Goal: Task Accomplishment & Management: Manage account settings

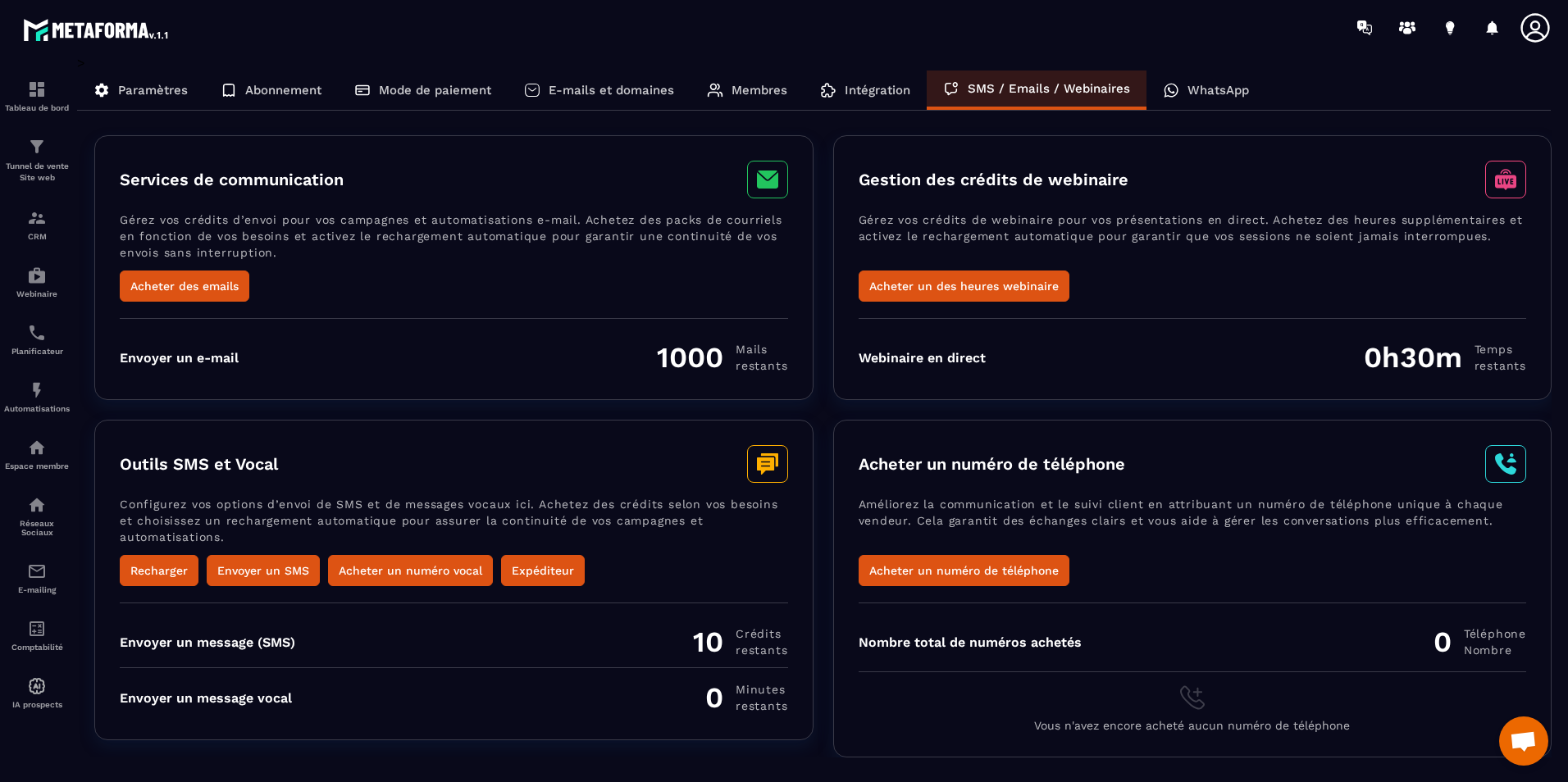
scroll to position [503, 0]
click at [1177, 91] on div "WhatsApp" at bounding box center [1206, 89] width 119 height 39
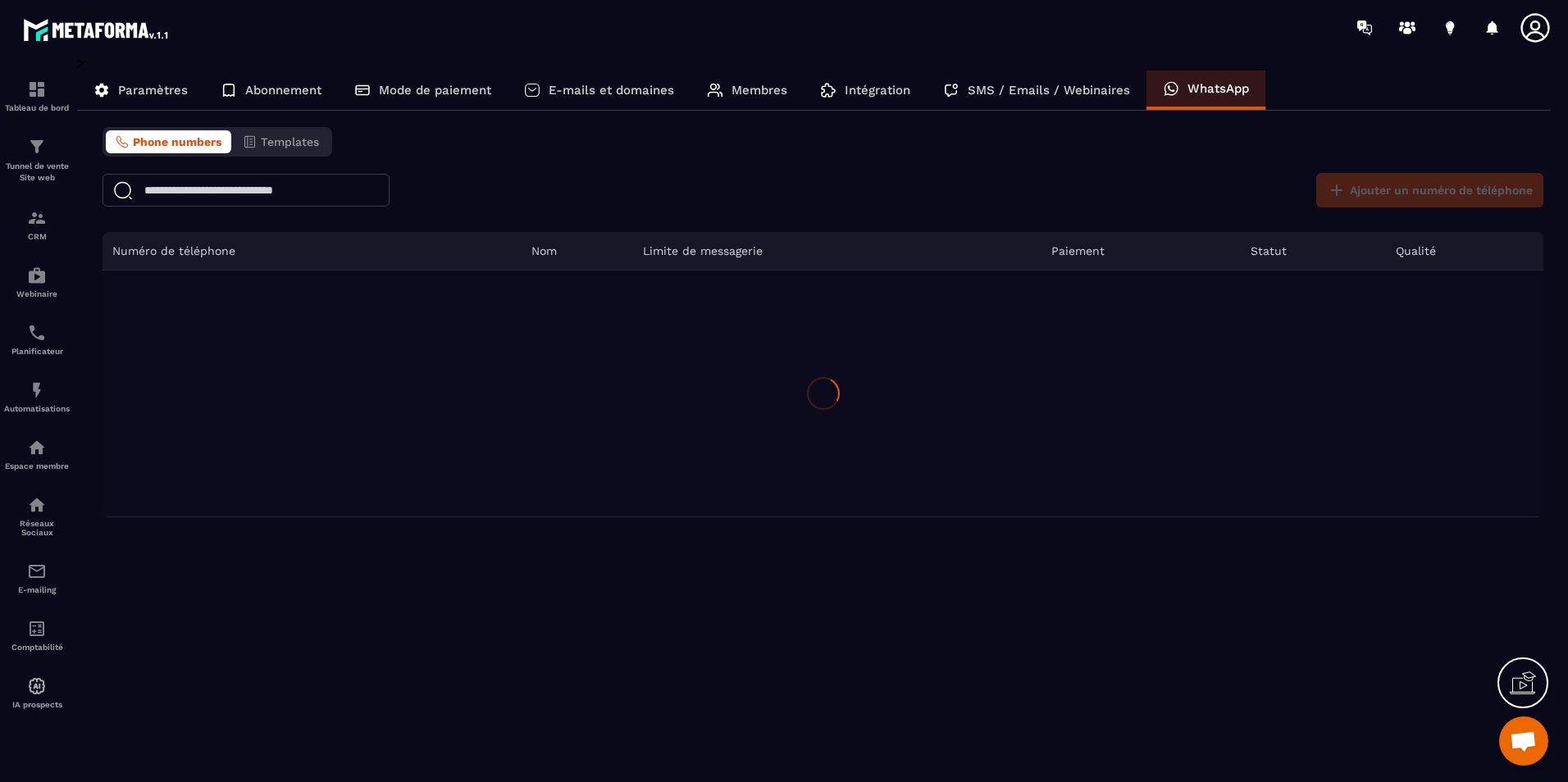
click at [850, 87] on p "Intégration" at bounding box center [877, 89] width 65 height 14
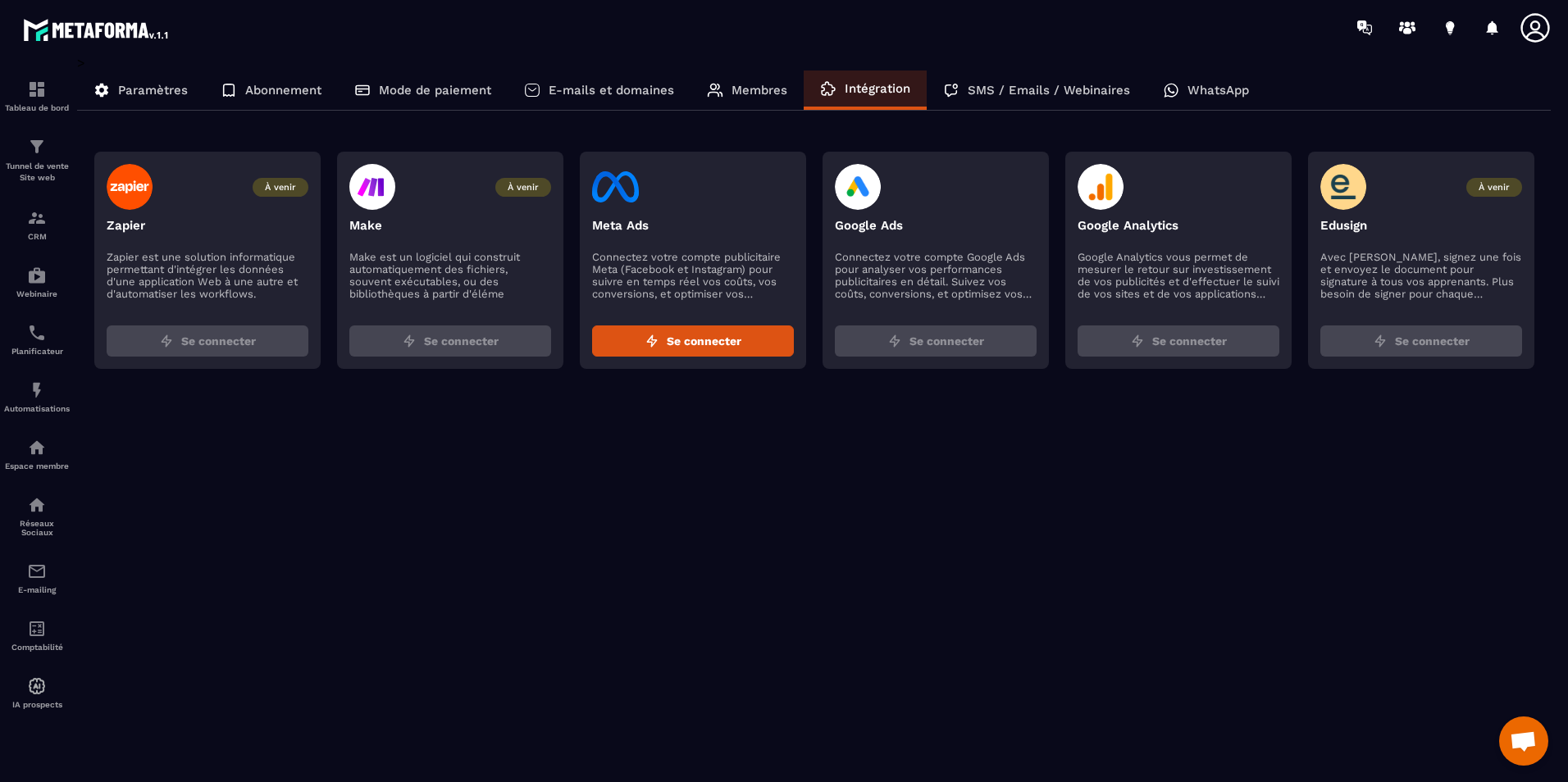
click at [172, 87] on p "Paramètres" at bounding box center [153, 89] width 69 height 14
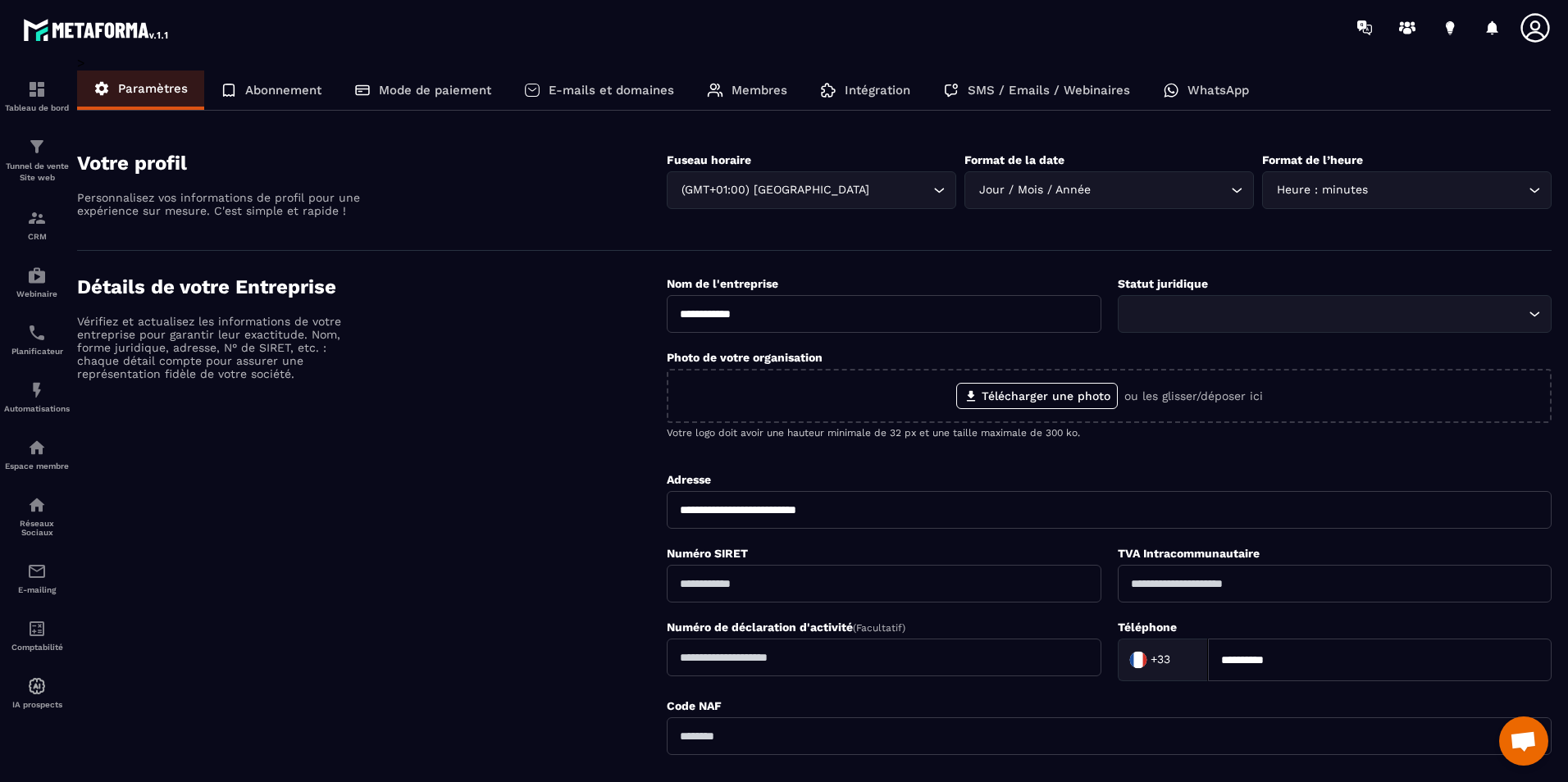
click at [1429, 630] on div "**********" at bounding box center [1109, 549] width 885 height 548
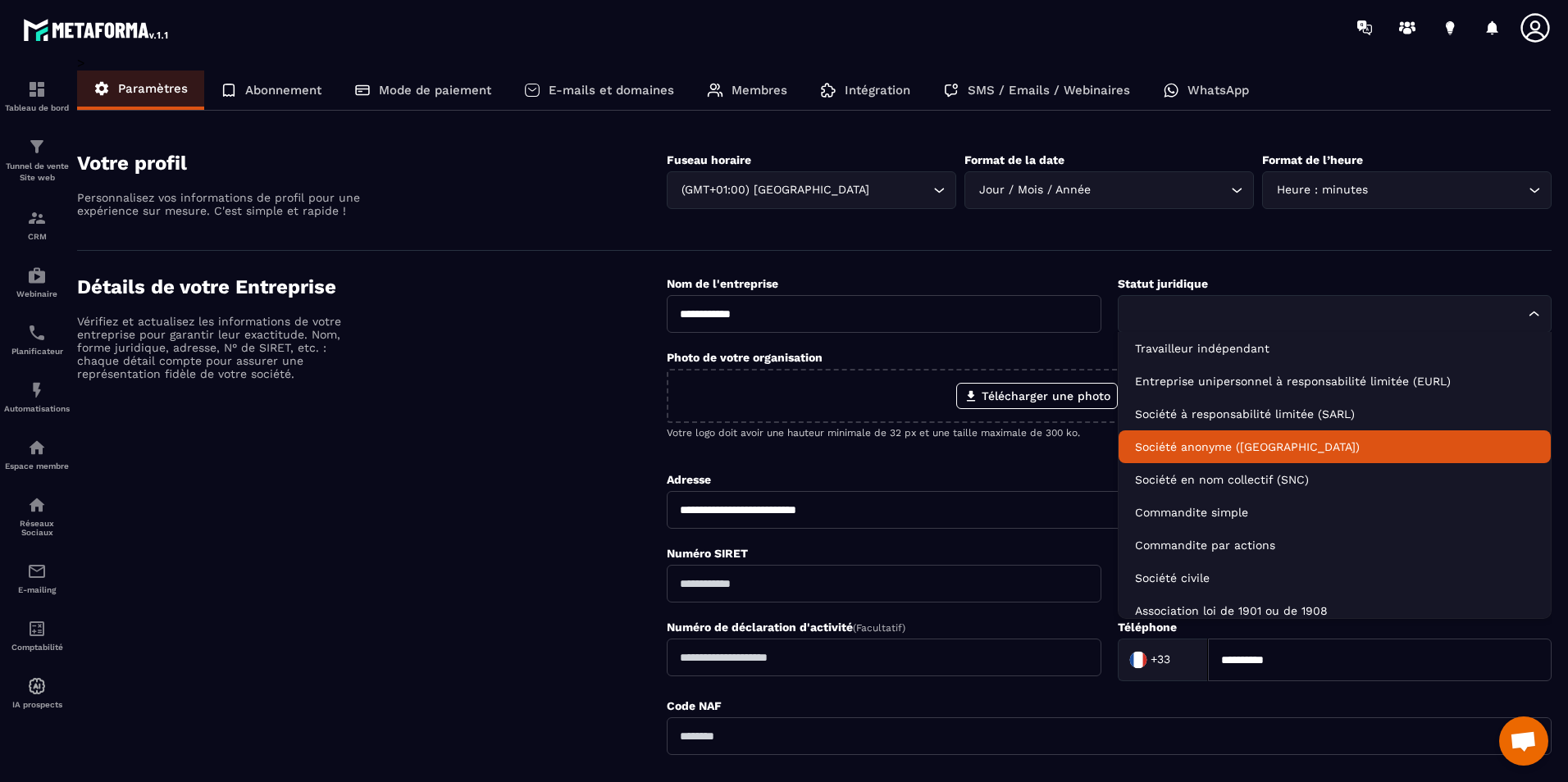
scroll to position [9, 0]
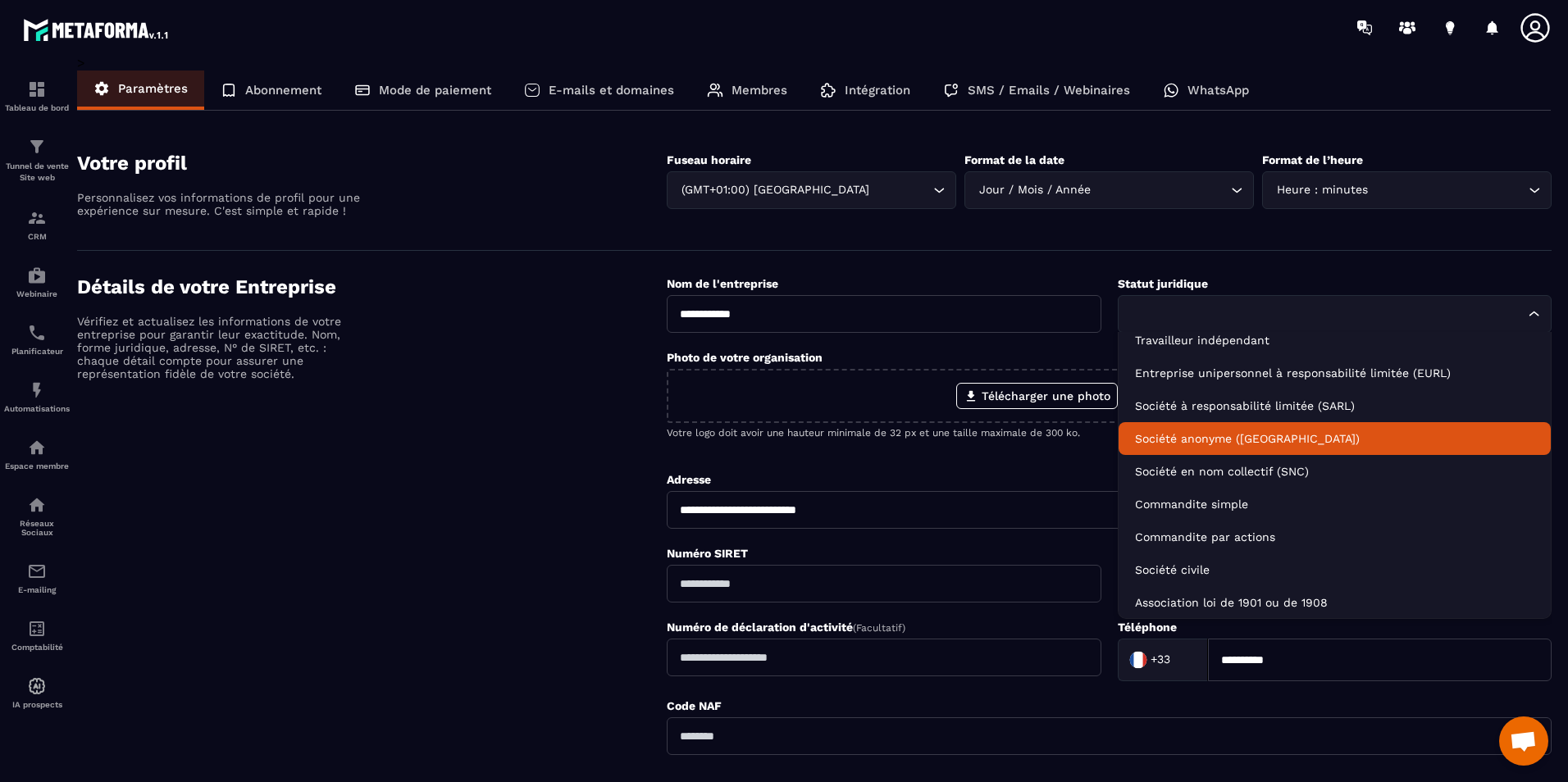
click at [420, 427] on div "Détails de votre Entreprise Vérifiez et actualisez les informations de votre en…" at bounding box center [371, 549] width 590 height 548
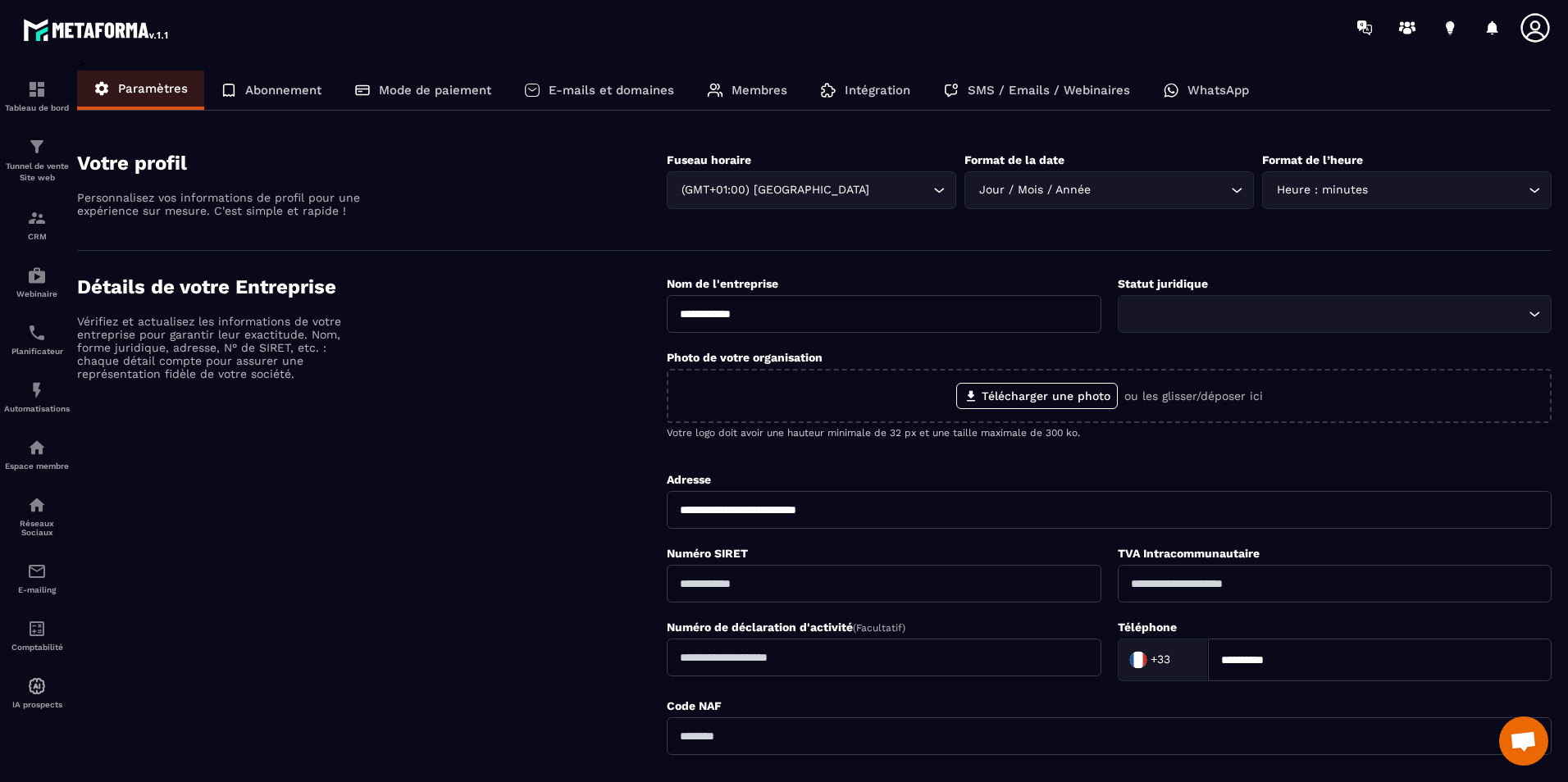
click at [1510, 741] on span "Ouvrir le chat" at bounding box center [1524, 744] width 27 height 23
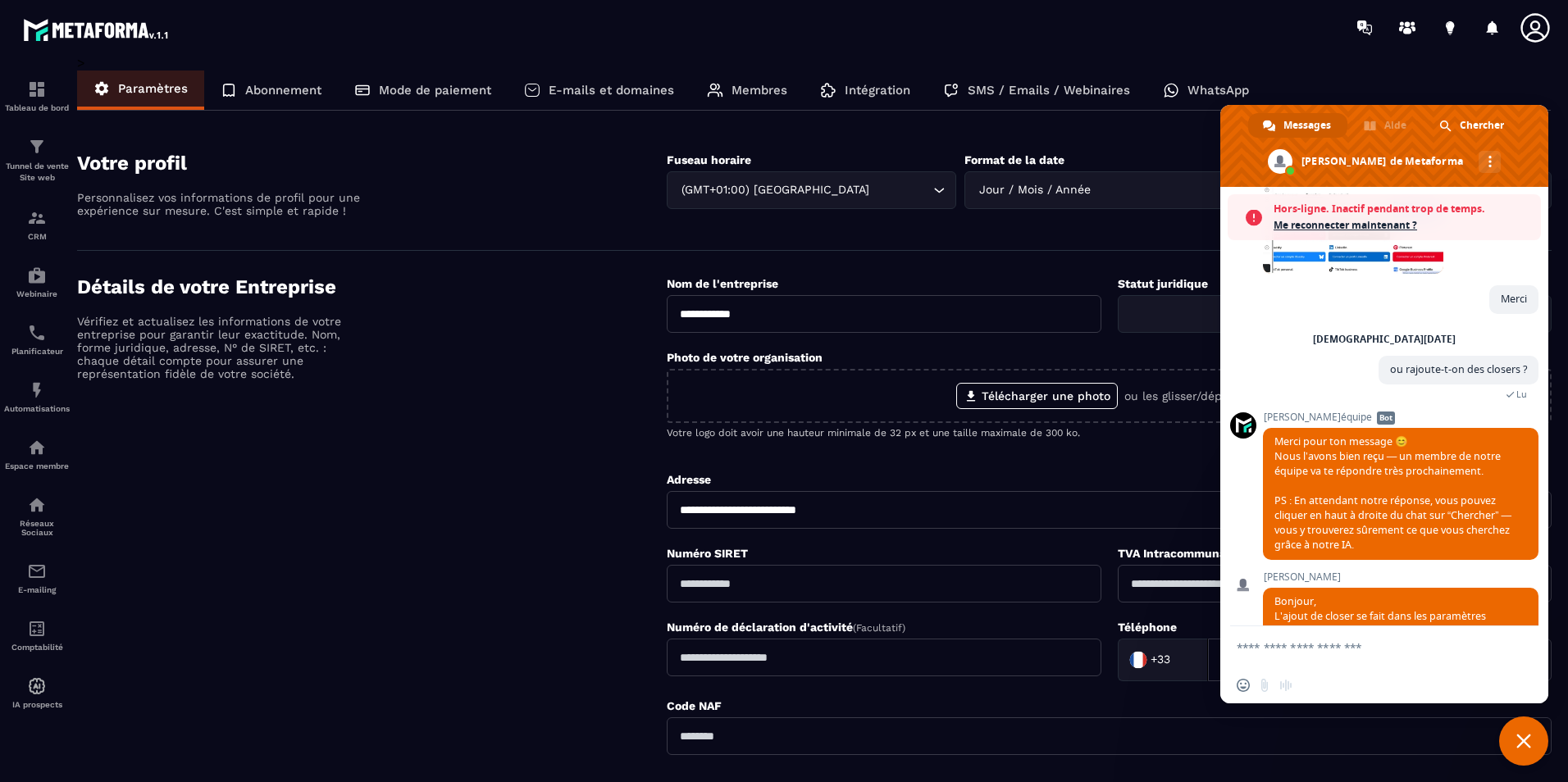
scroll to position [556, 0]
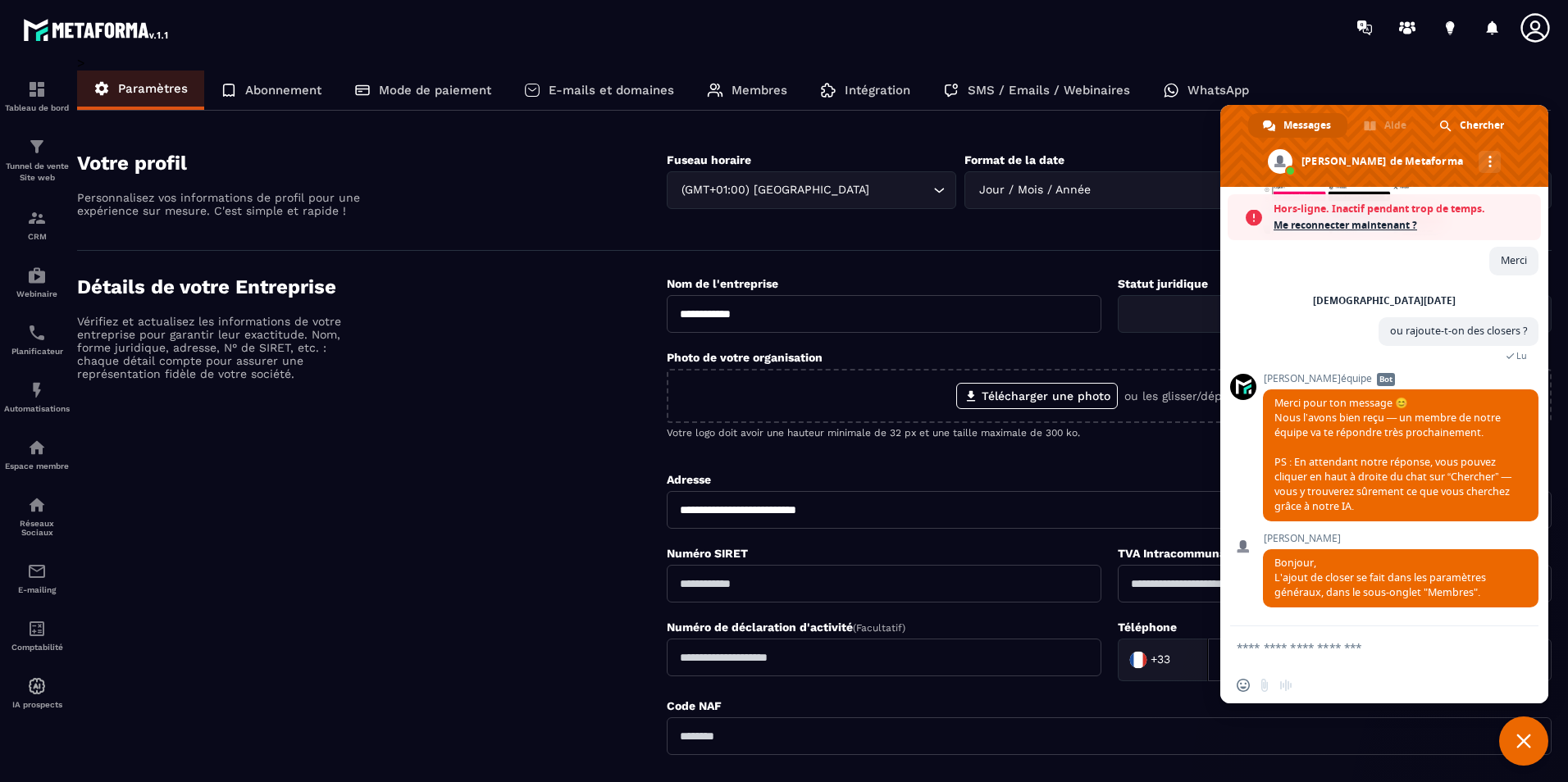
click at [1394, 124] on span at bounding box center [1384, 145] width 328 height 82
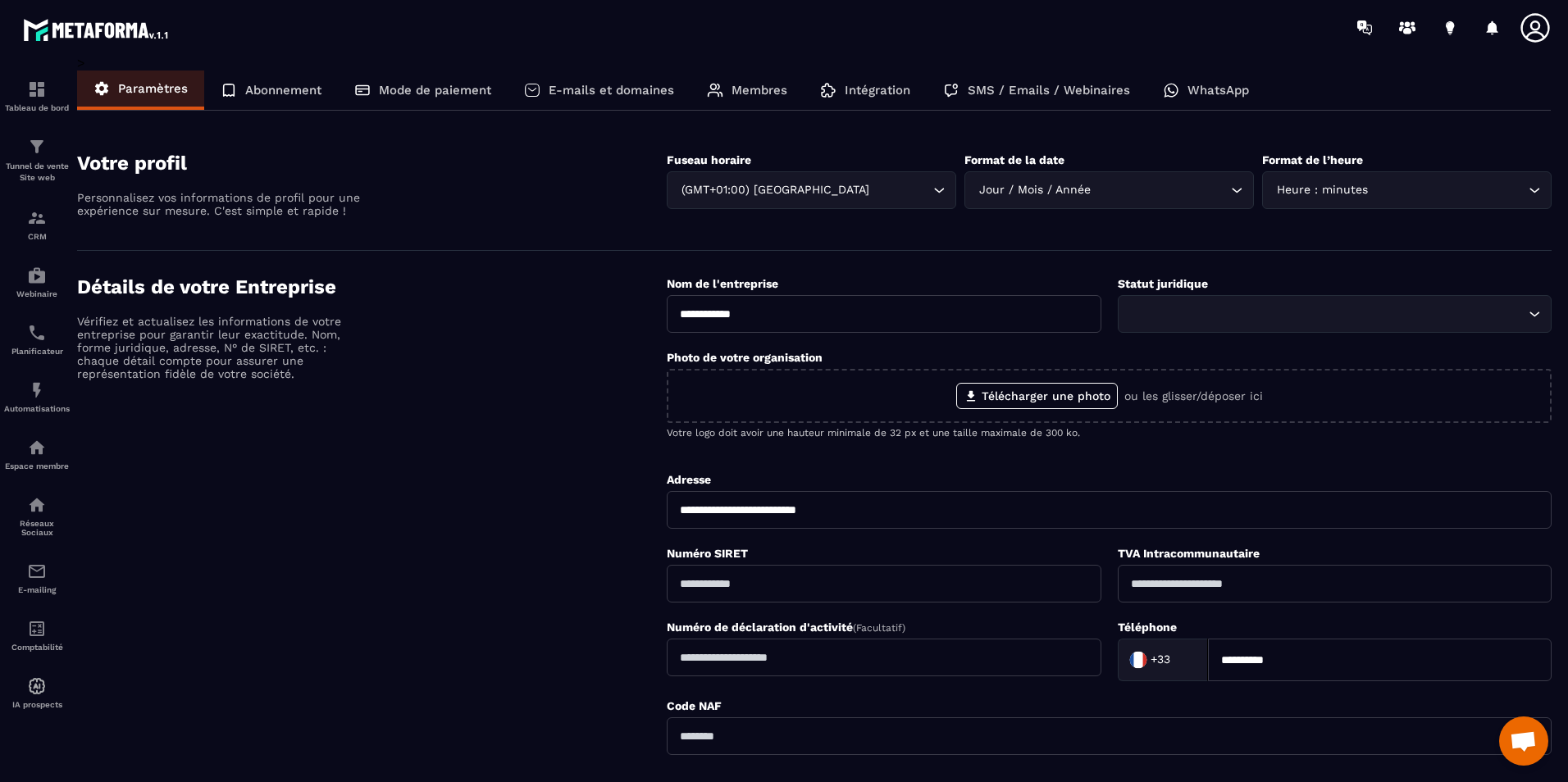
click at [1524, 754] on span "Ouvrir le chat" at bounding box center [1524, 744] width 27 height 23
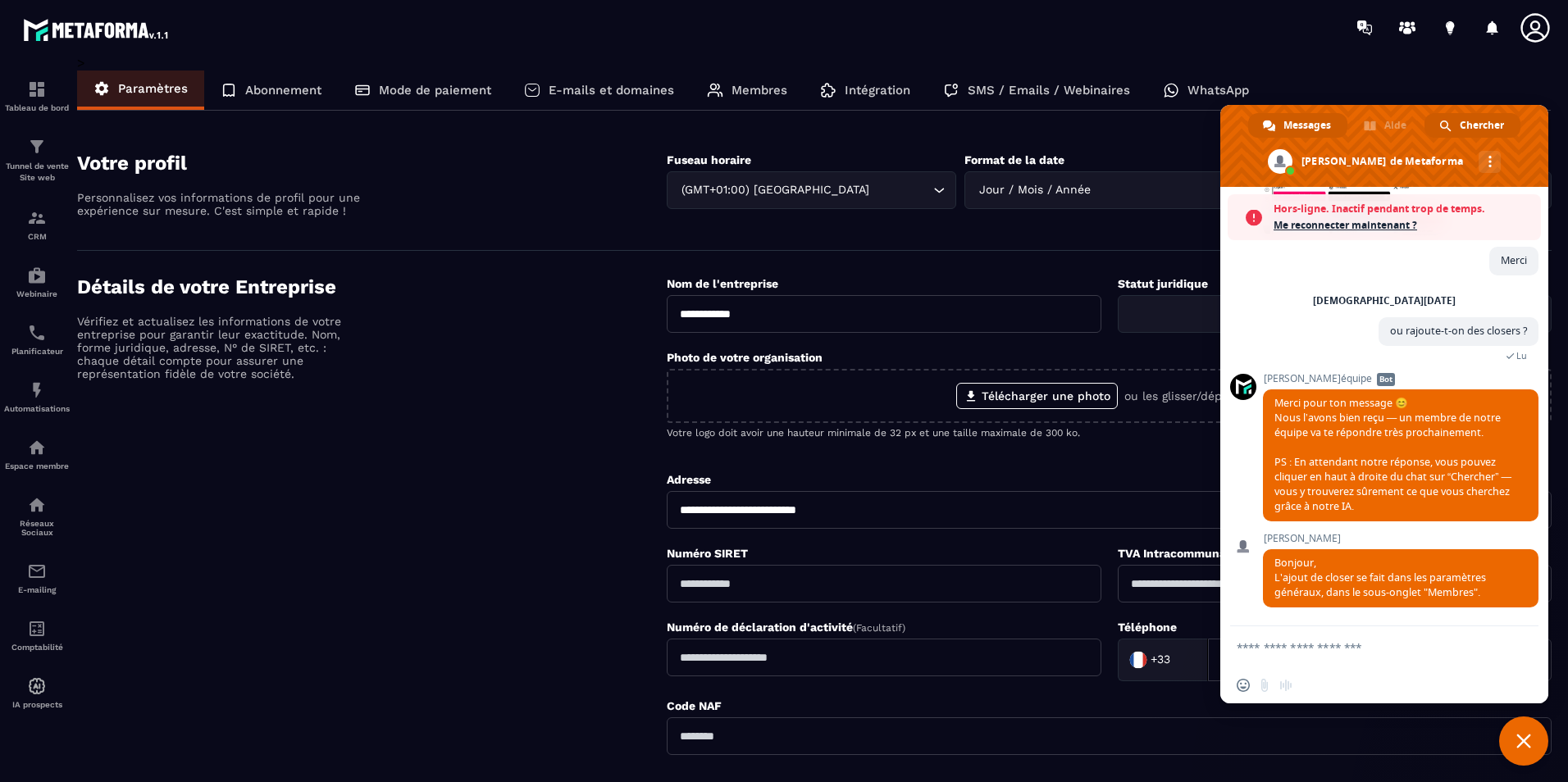
click at [1455, 127] on div "Chercher" at bounding box center [1473, 126] width 96 height 25
click at [1478, 125] on span "Chercher" at bounding box center [1482, 126] width 44 height 25
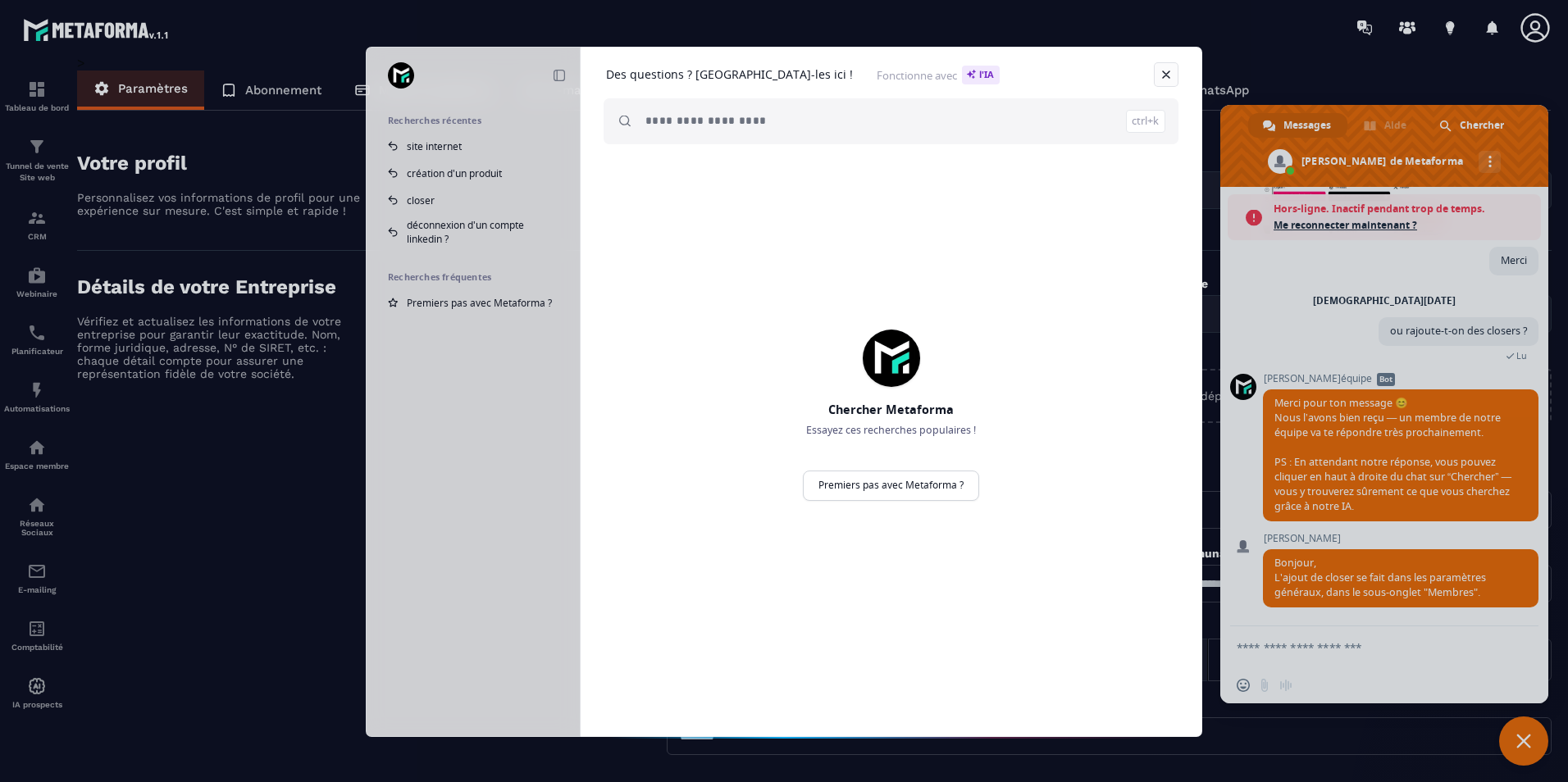
click at [1169, 77] on link "Fermer" at bounding box center [1167, 75] width 25 height 25
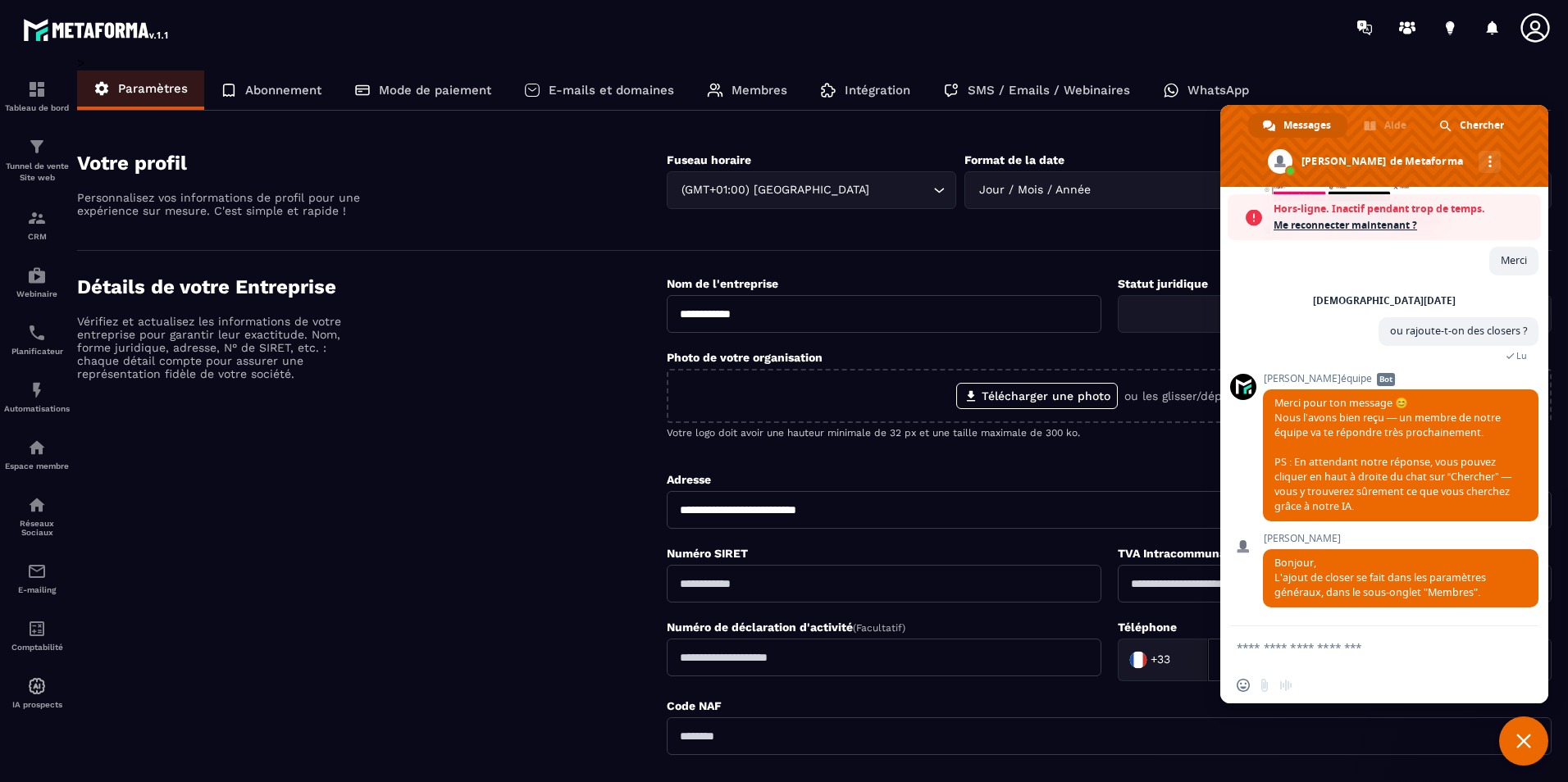
click at [1353, 652] on textarea "Entrez votre message..." at bounding box center [1366, 647] width 259 height 14
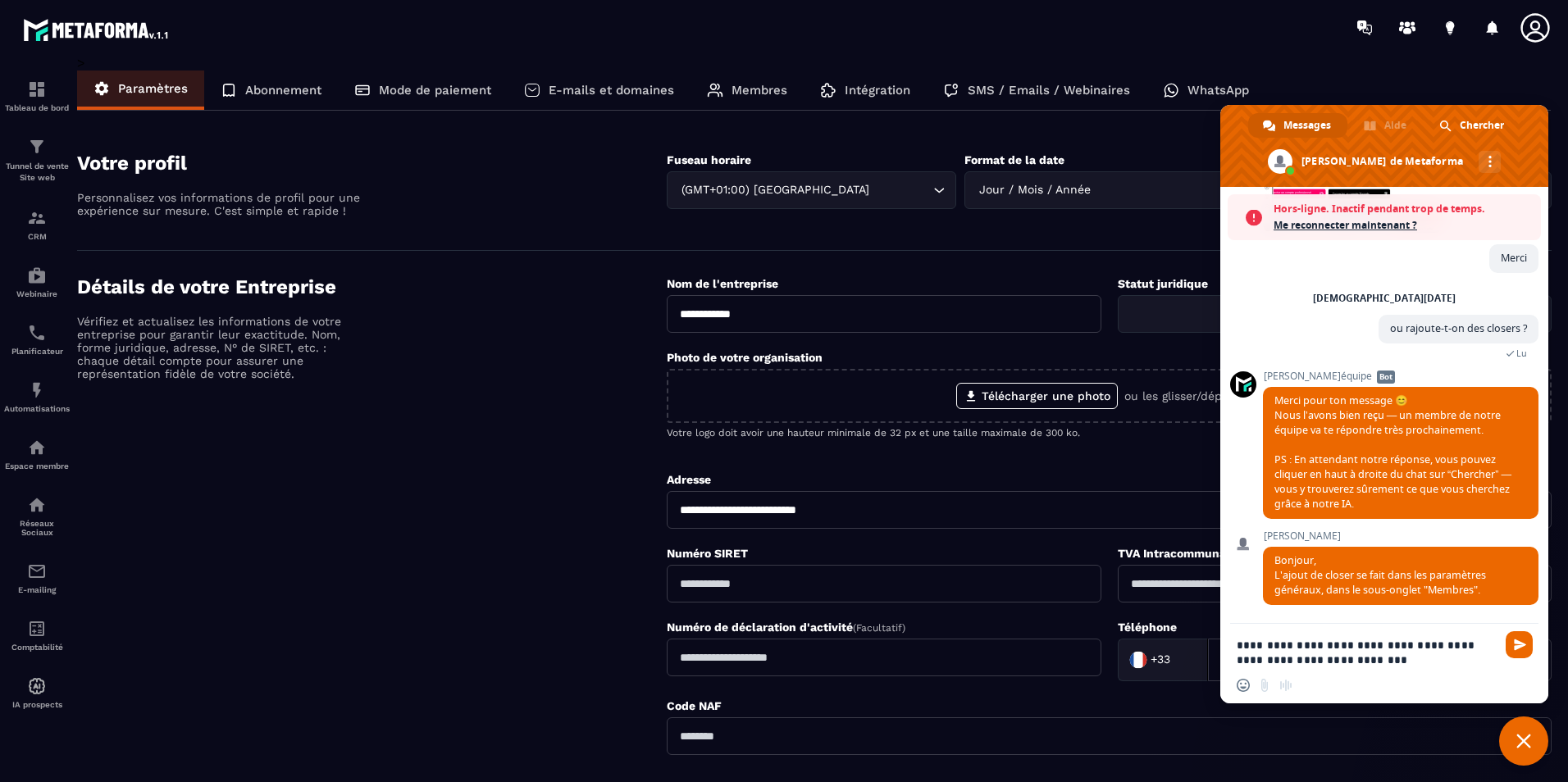
click at [1360, 662] on textarea "**********" at bounding box center [1366, 652] width 259 height 30
type textarea "**********"
click at [1514, 654] on span "Envoyer" at bounding box center [1519, 644] width 27 height 27
click at [1515, 649] on span "Envoyer" at bounding box center [1520, 644] width 13 height 13
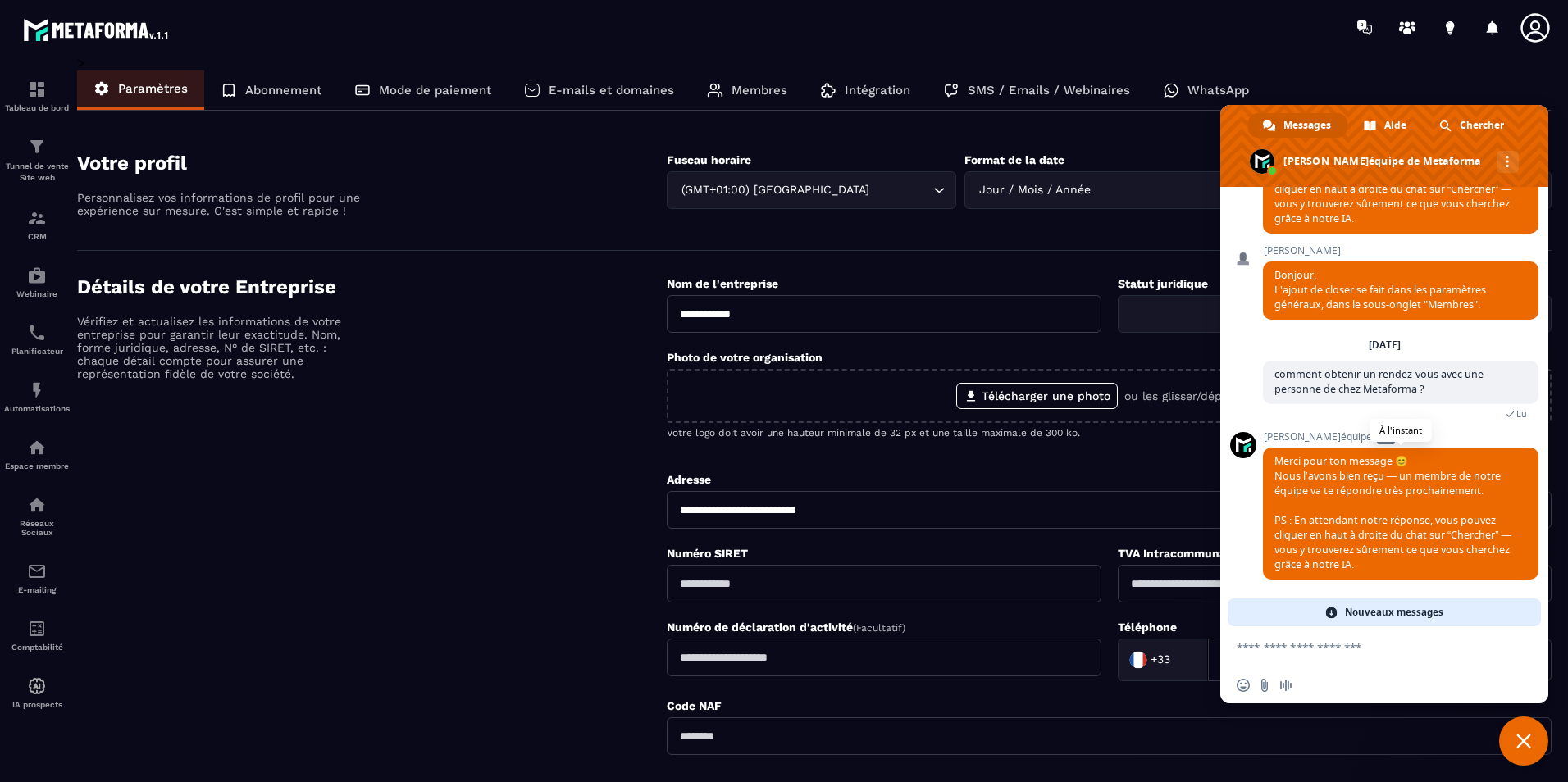
scroll to position [747, 0]
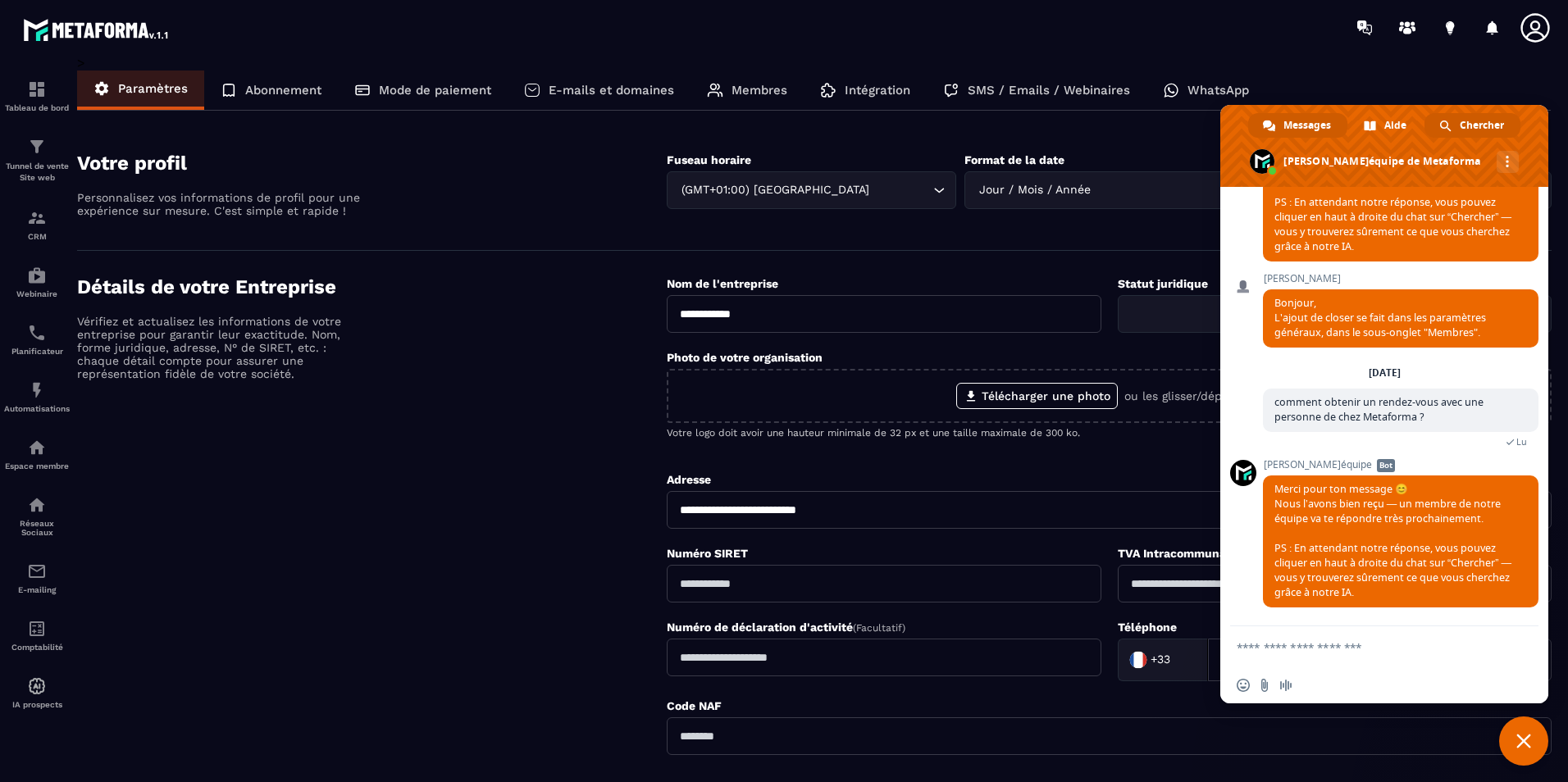
click at [1483, 132] on span "Chercher" at bounding box center [1482, 126] width 44 height 25
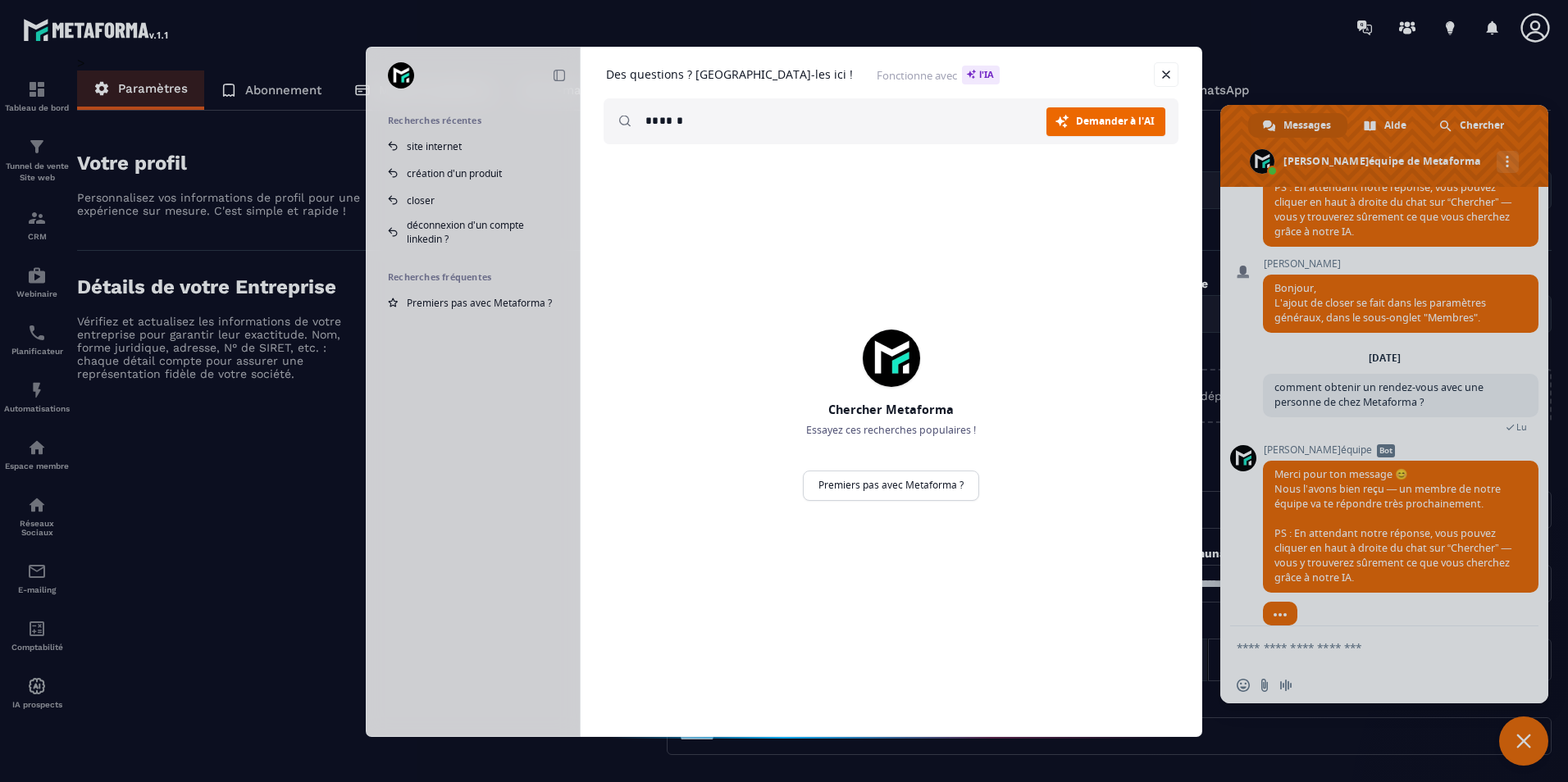
scroll to position [779, 0]
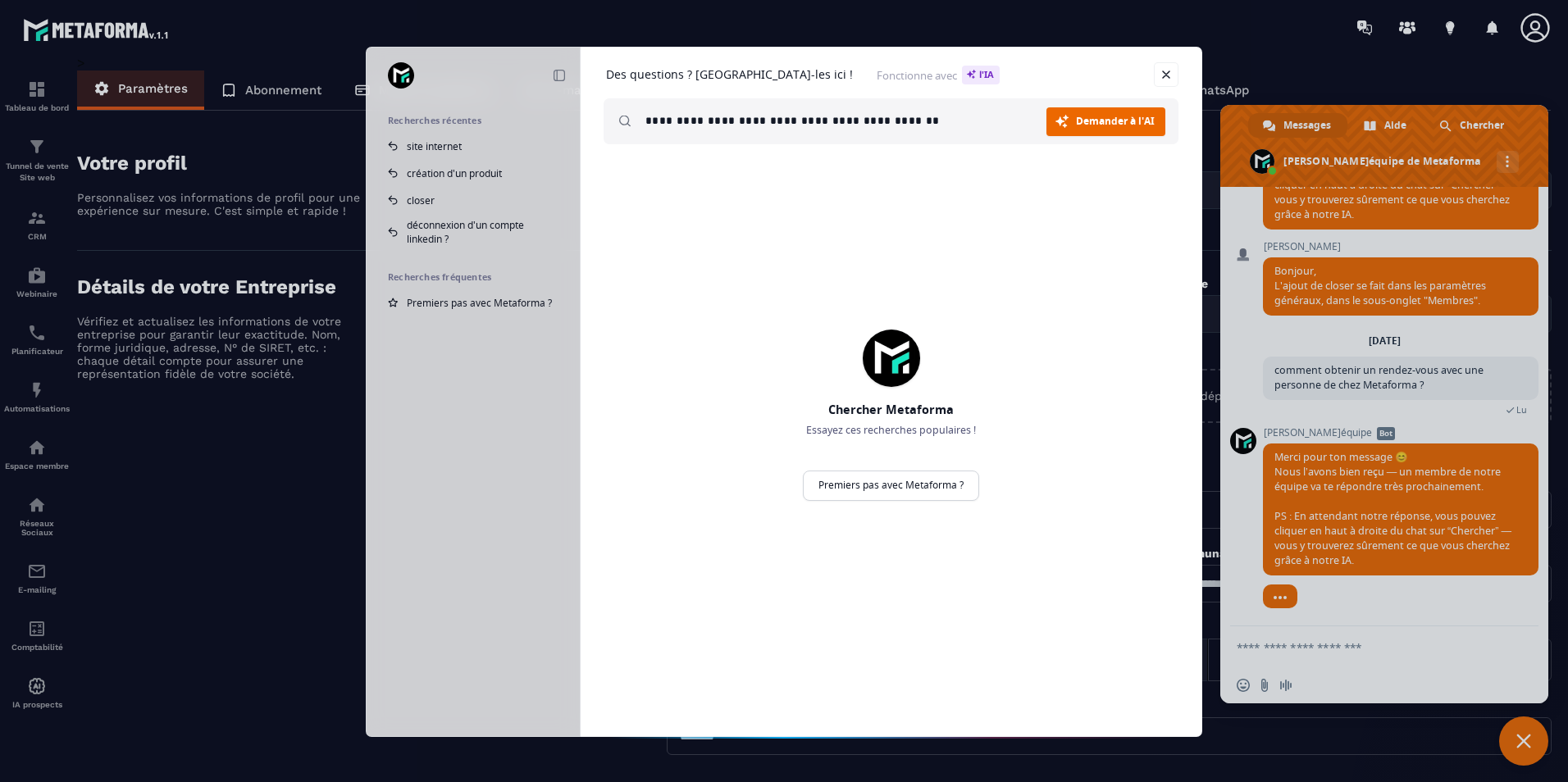
type input "**********"
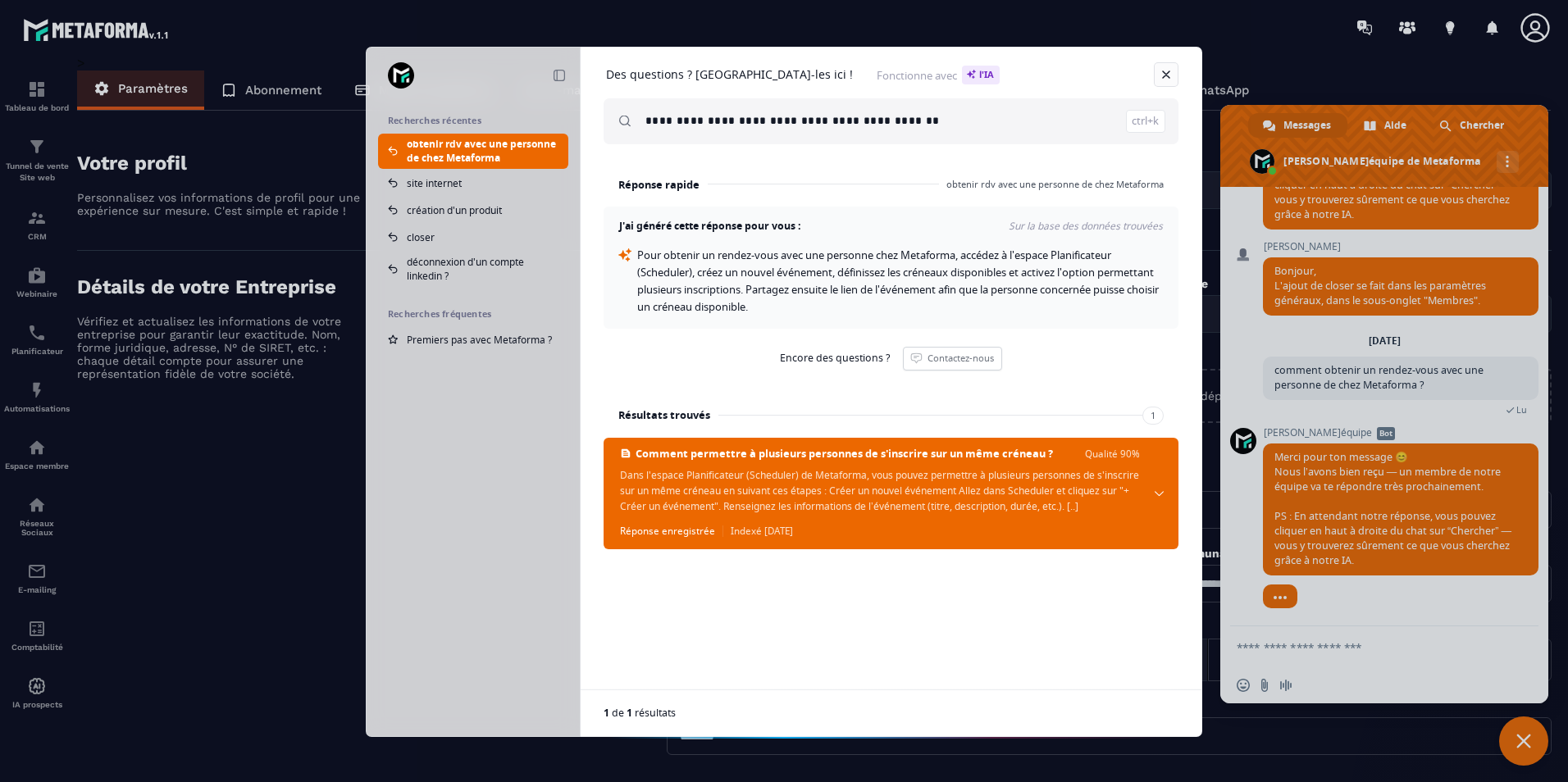
click at [1172, 75] on link "Fermer" at bounding box center [1167, 75] width 25 height 25
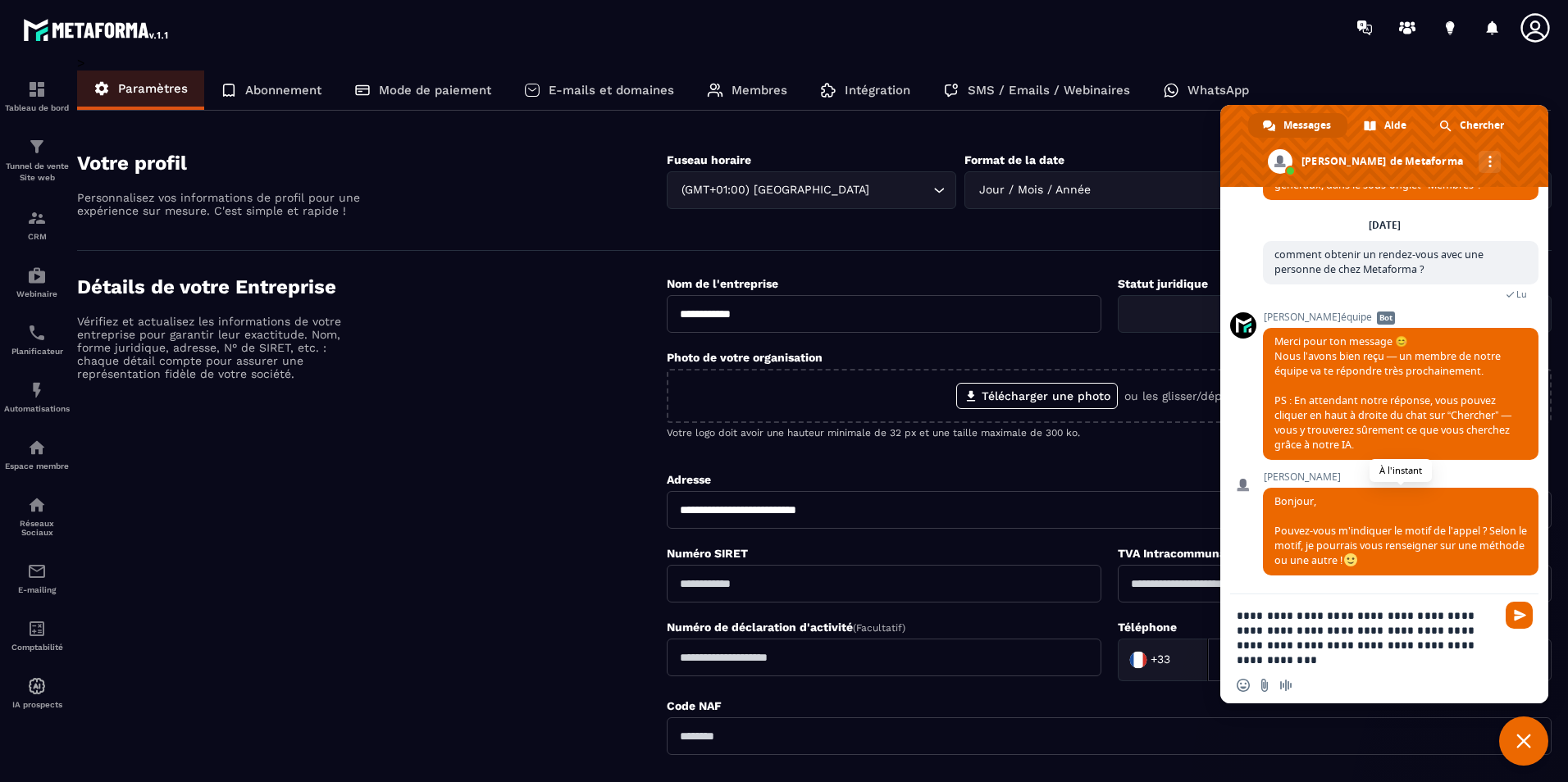
scroll to position [891, 0]
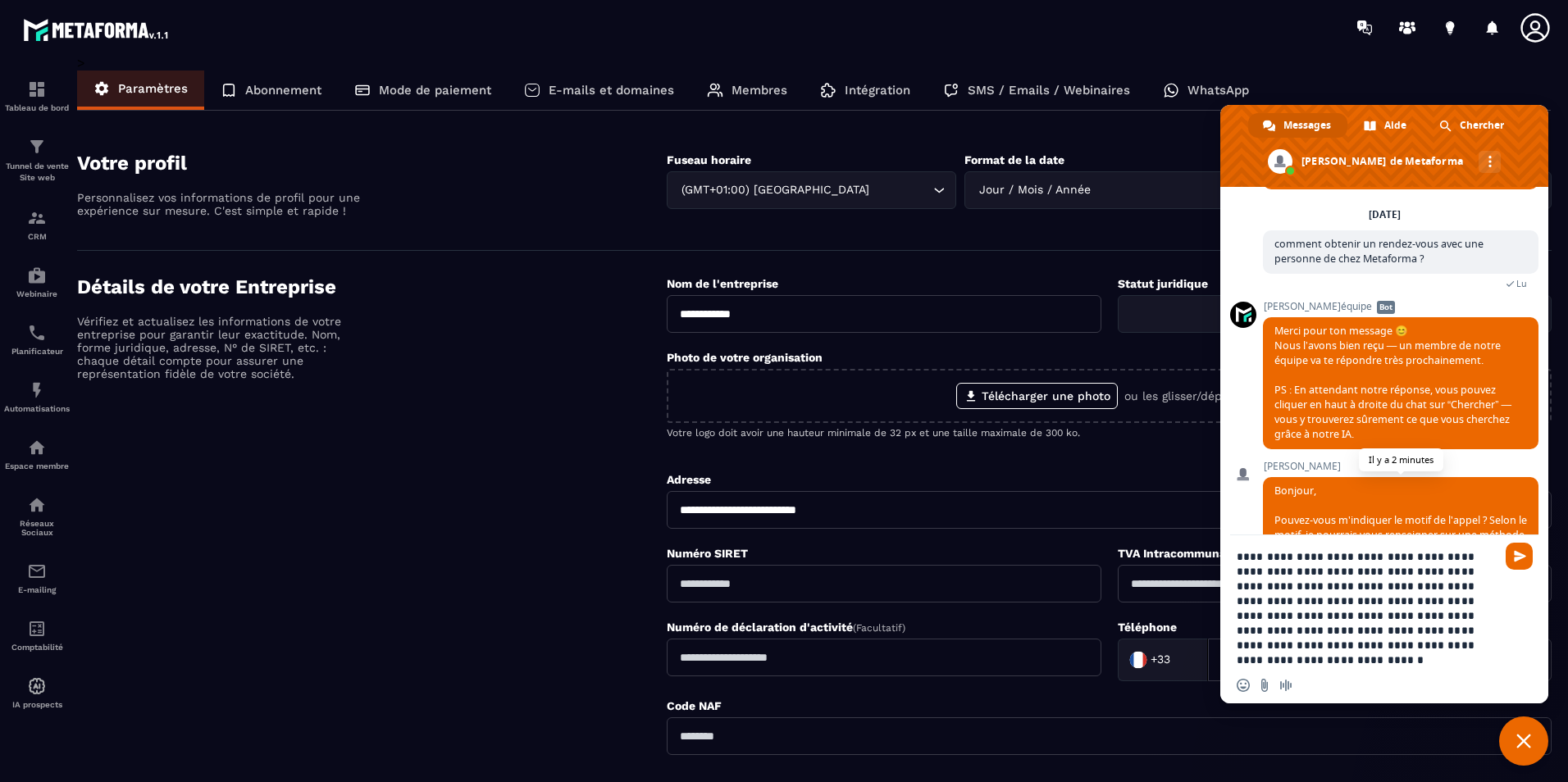
type textarea "**********"
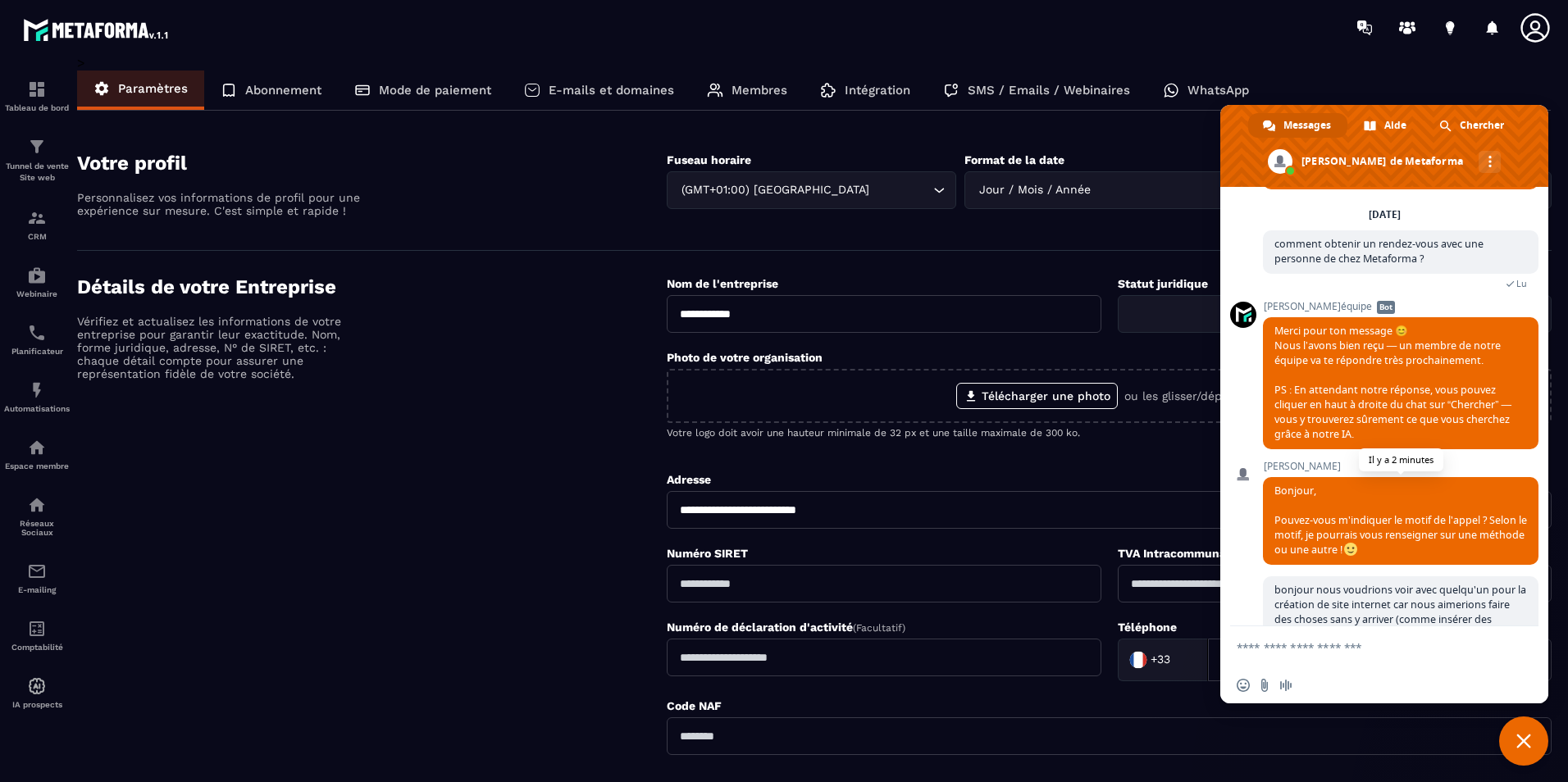
scroll to position [992, 0]
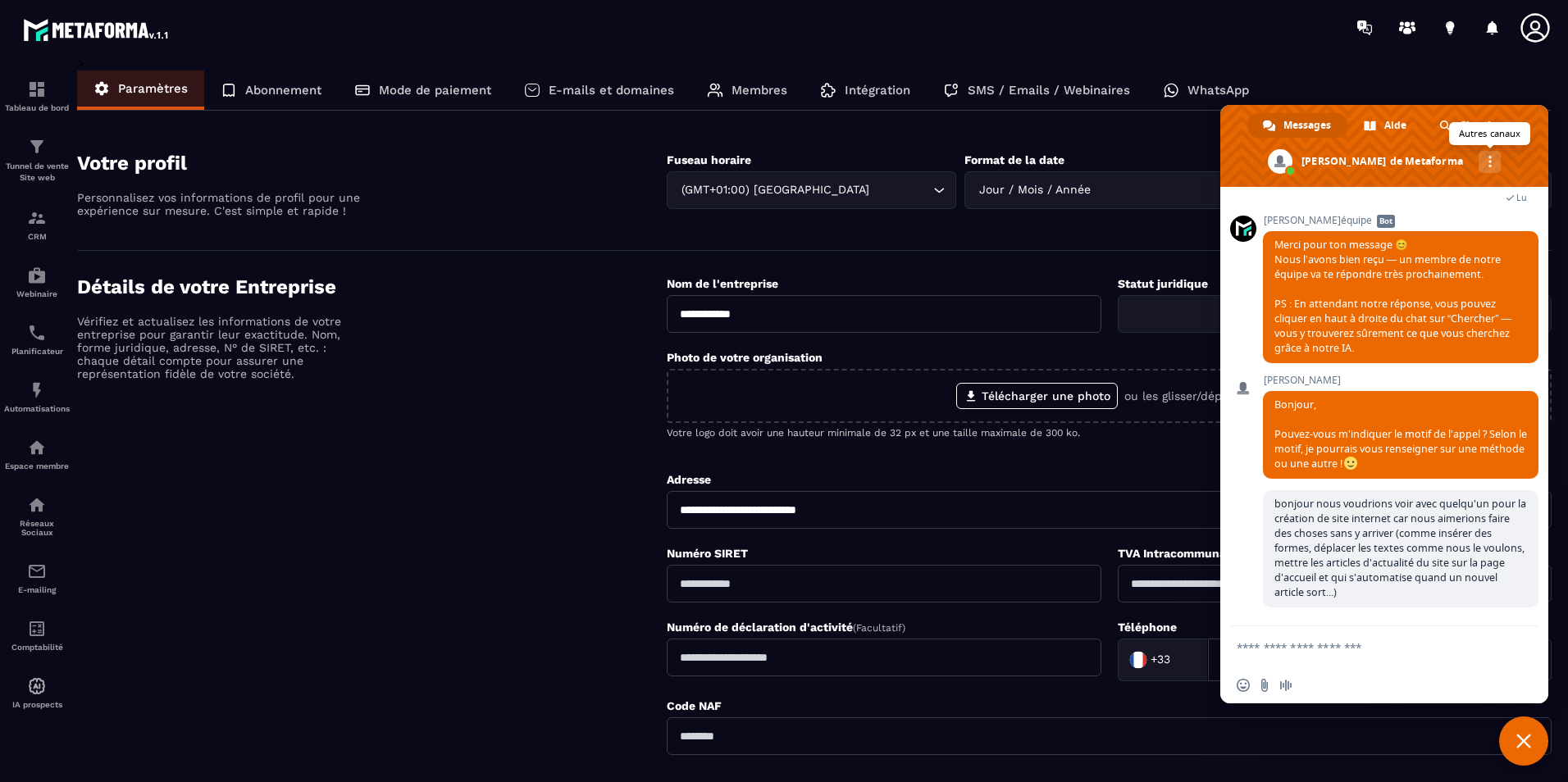
click at [1479, 153] on div "Autres canaux" at bounding box center [1489, 162] width 22 height 22
click at [1479, 161] on div "Autres canaux" at bounding box center [1489, 162] width 22 height 22
click at [1487, 163] on span at bounding box center [1384, 145] width 328 height 82
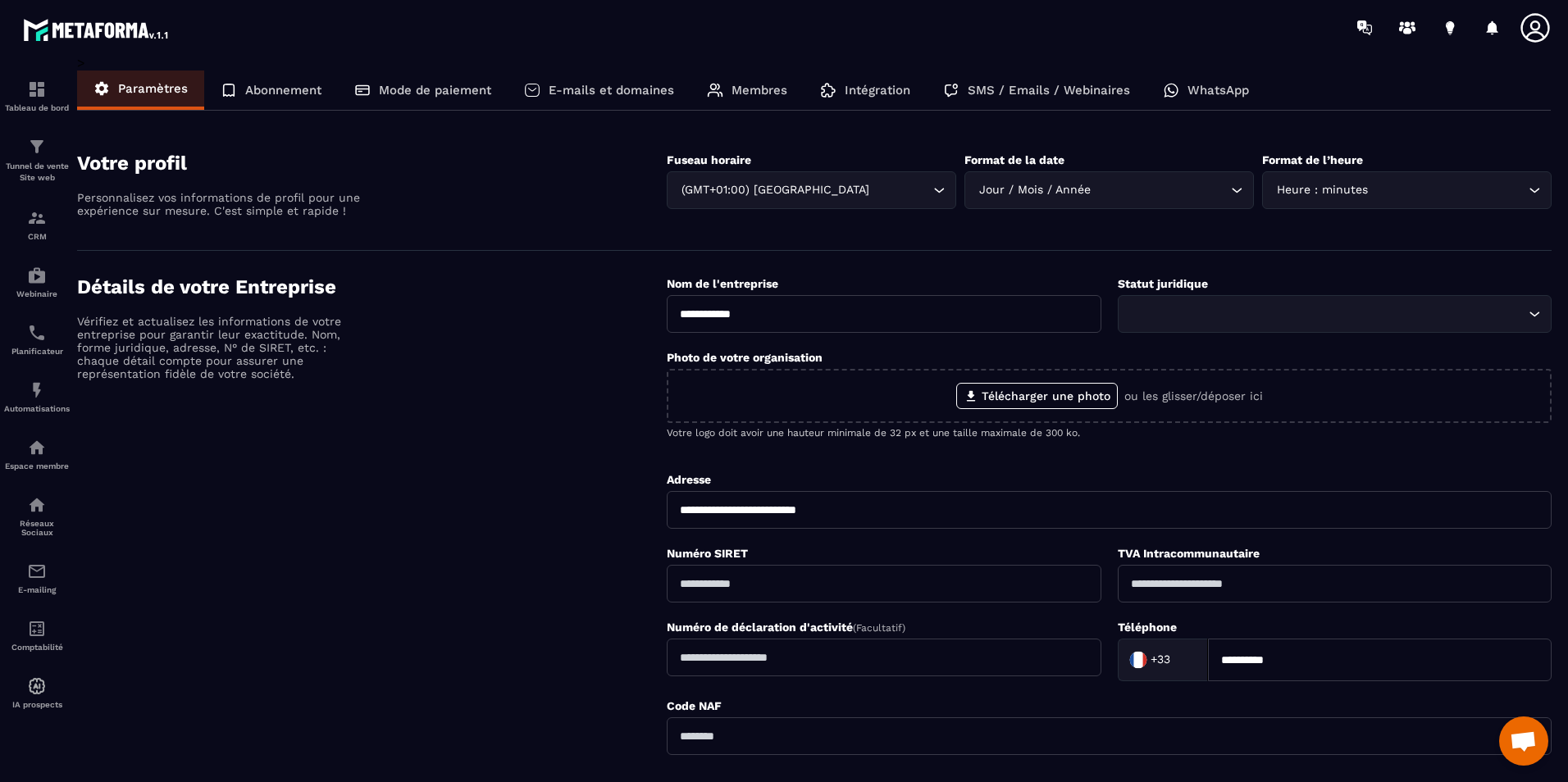
click at [1532, 735] on span "Ouvrir le chat" at bounding box center [1524, 744] width 27 height 23
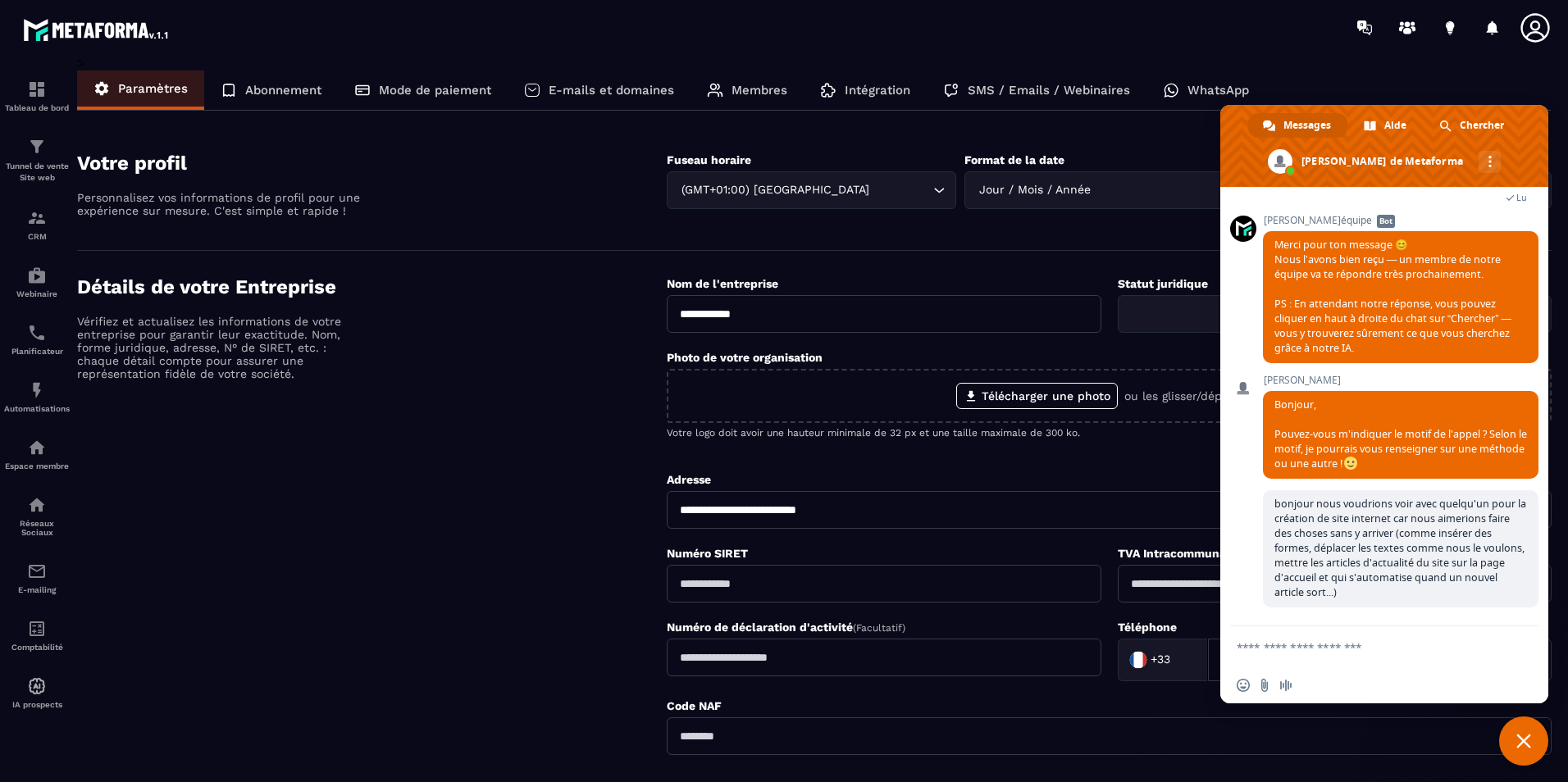
click at [558, 310] on div "Détails de votre Entreprise Vérifiez et actualisez les informations de votre en…" at bounding box center [371, 549] width 590 height 548
click at [483, 242] on section "Votre profil Personnalisez vos informations de profil pour une expérience sur m…" at bounding box center [814, 189] width 1475 height 124
click at [1530, 744] on span "Fermer le chat" at bounding box center [1523, 741] width 14 height 14
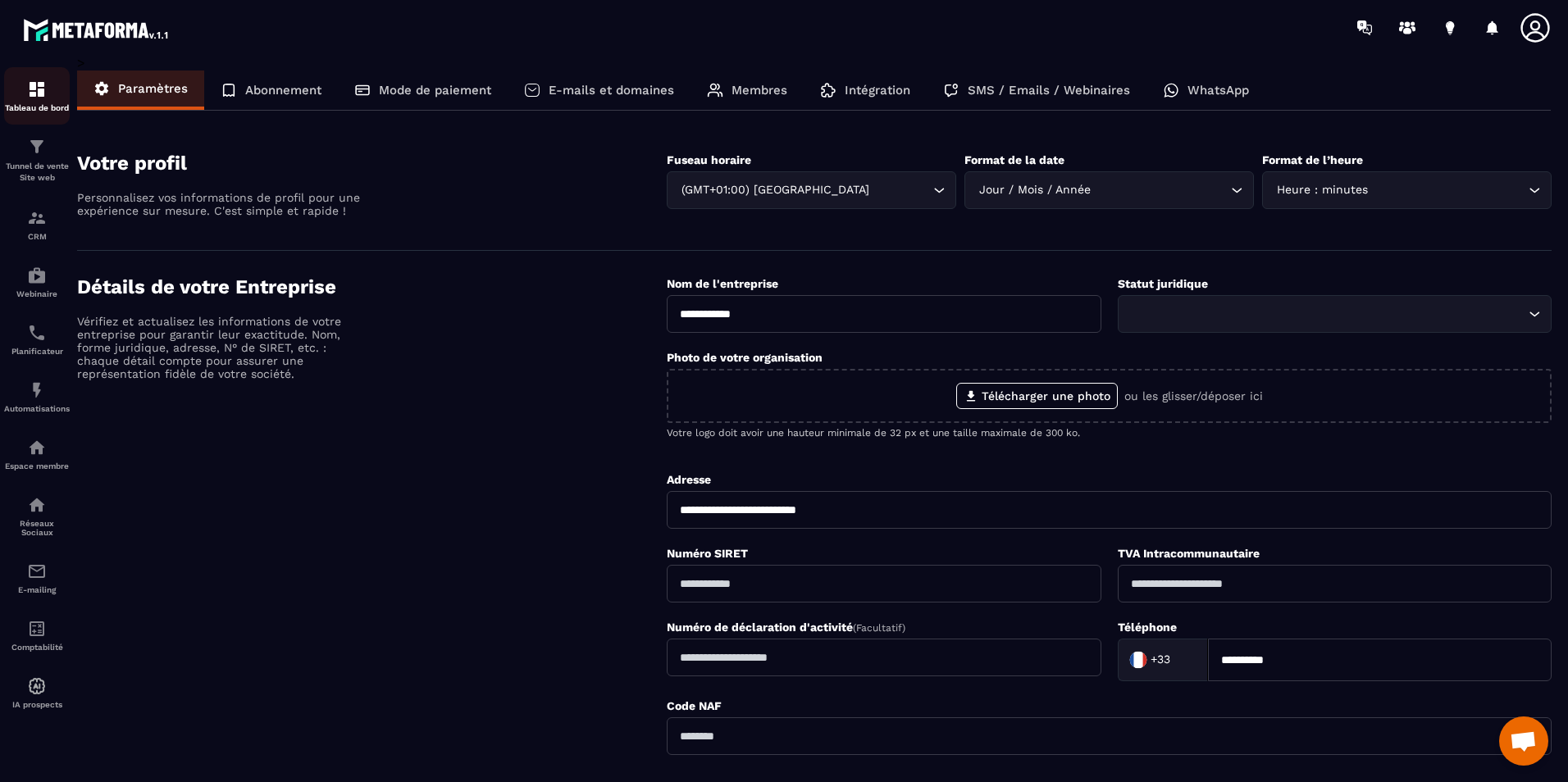
click at [34, 106] on p "Tableau de bord" at bounding box center [37, 107] width 65 height 9
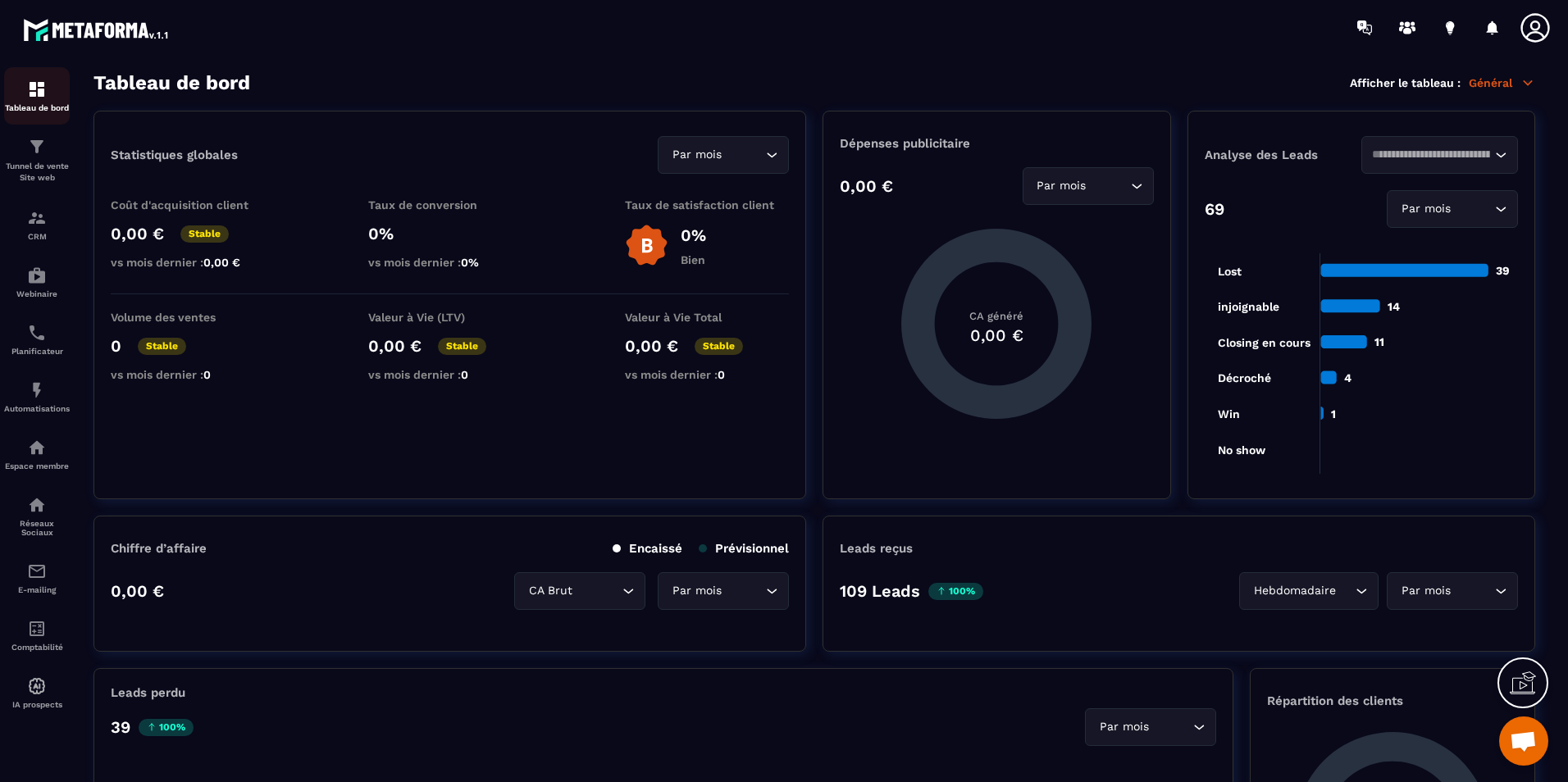
click at [47, 101] on div "Tableau de bord" at bounding box center [37, 96] width 65 height 33
click at [89, 25] on img at bounding box center [96, 29] width 147 height 30
click at [1535, 743] on span "Ouvrir le chat" at bounding box center [1524, 744] width 27 height 23
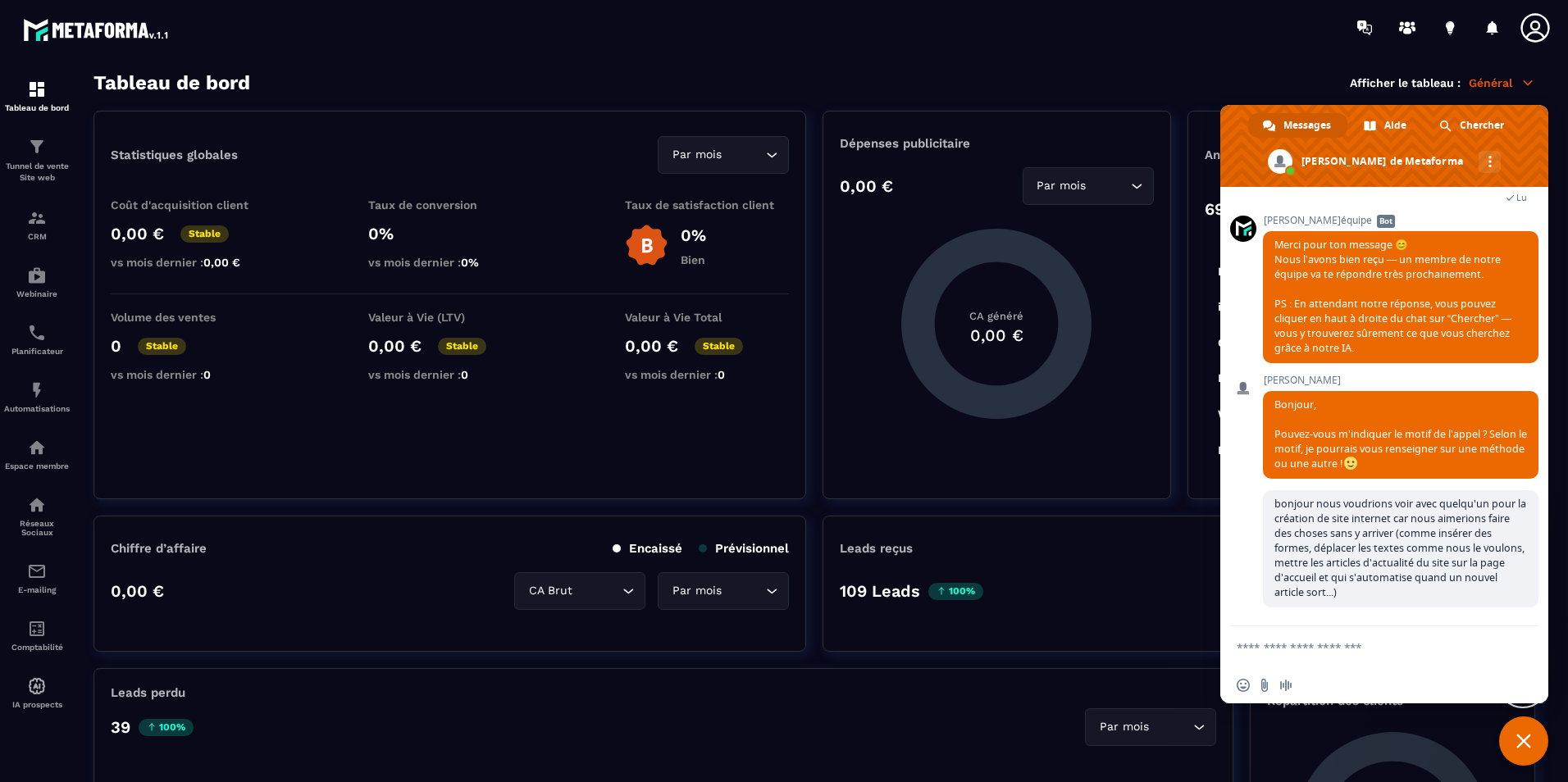
click at [1523, 744] on span "Fermer le chat" at bounding box center [1523, 741] width 14 height 14
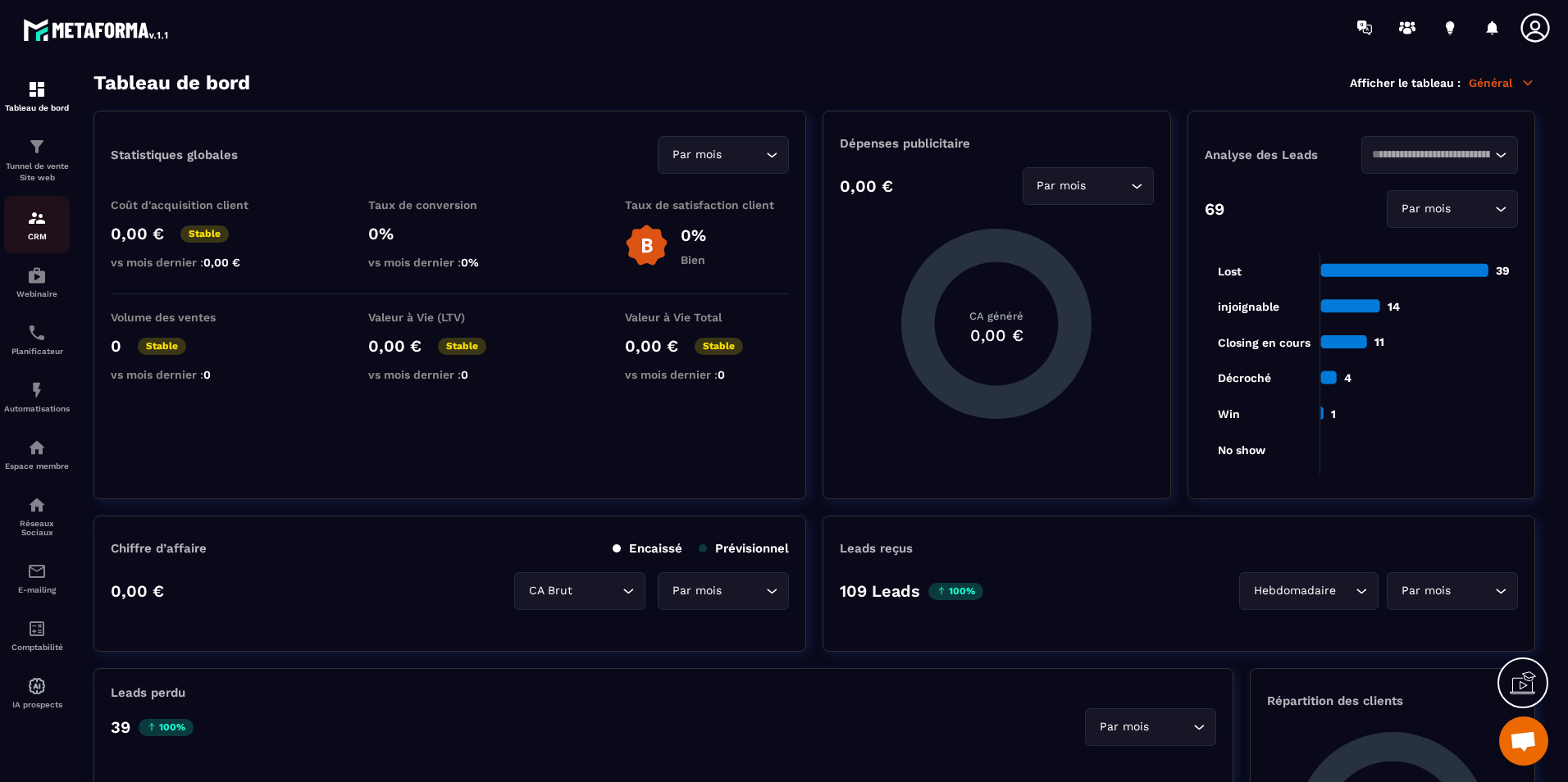
click at [30, 214] on img at bounding box center [37, 218] width 19 height 19
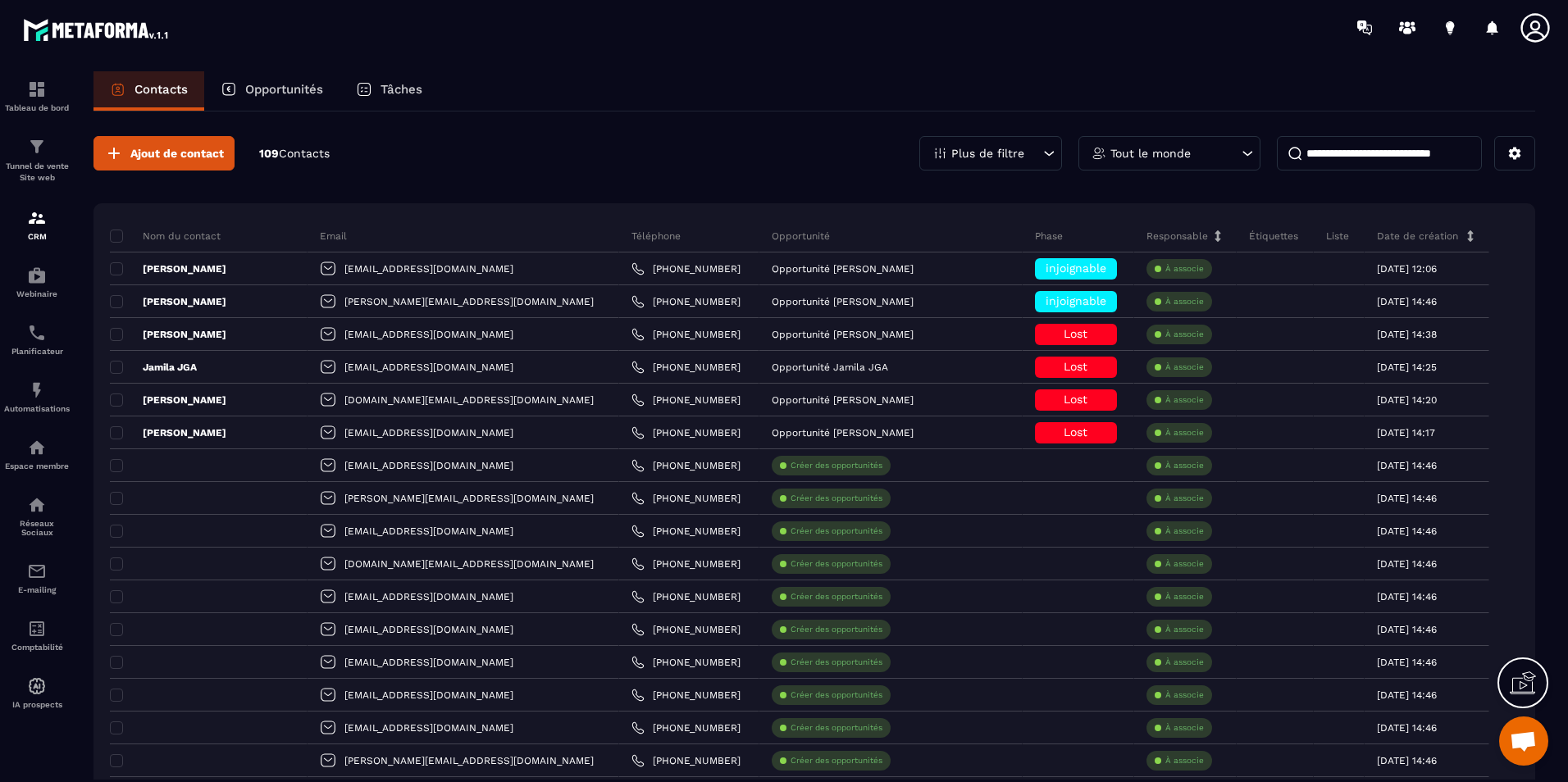
click at [1345, 160] on input at bounding box center [1378, 154] width 205 height 35
paste input "**********"
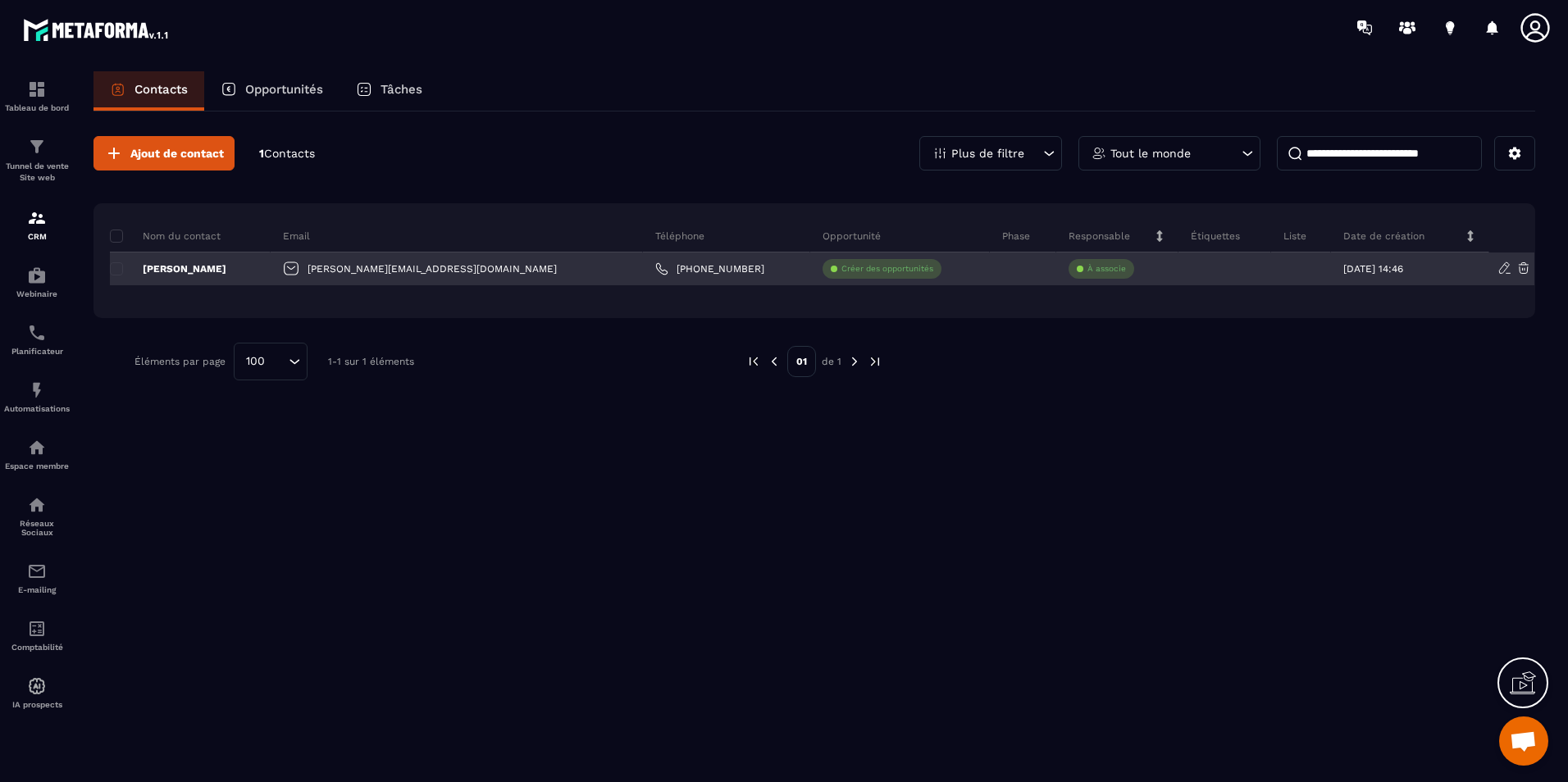
type input "**********"
click at [260, 258] on div "[PERSON_NAME]" at bounding box center [190, 269] width 161 height 33
